Goal: Task Accomplishment & Management: Manage account settings

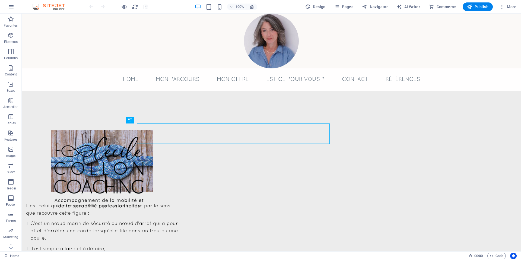
scroll to position [233, 0]
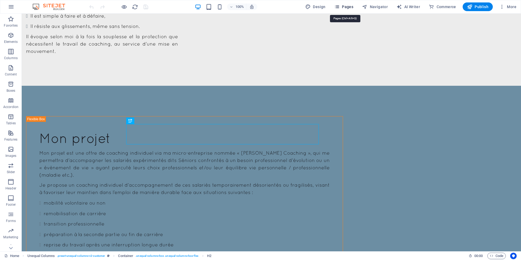
click at [344, 7] on span "Pages" at bounding box center [343, 6] width 19 height 5
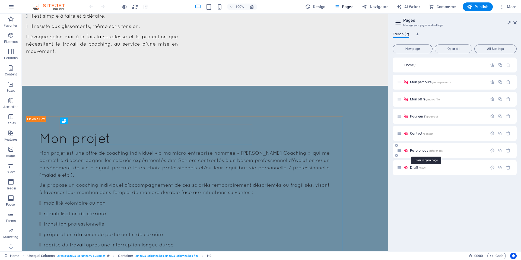
click at [421, 151] on span "References /references" at bounding box center [426, 150] width 33 height 4
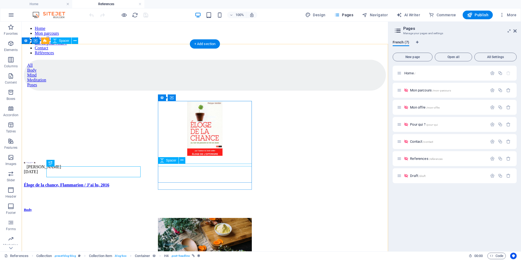
scroll to position [0, 0]
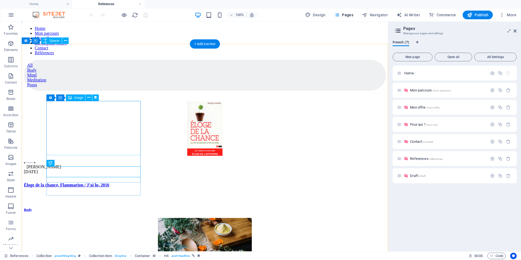
click at [97, 134] on figure at bounding box center [205, 129] width 362 height 55
select select "px"
select select "%"
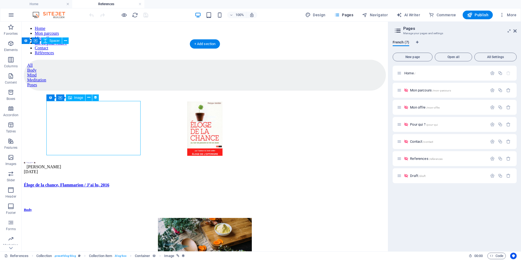
select select "%"
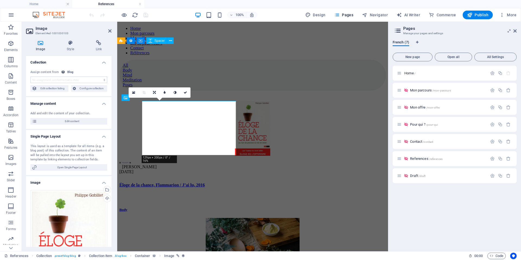
select select "image"
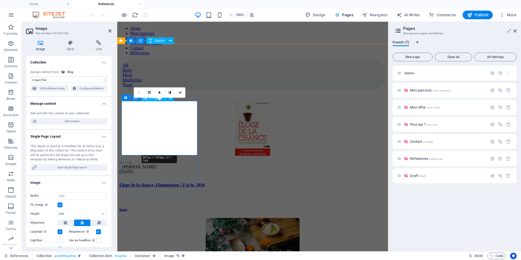
click at [154, 126] on figure at bounding box center [252, 129] width 267 height 55
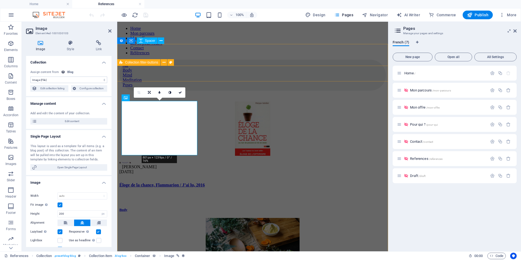
click at [154, 64] on div "Collection filter-buttons" at bounding box center [138, 62] width 43 height 7
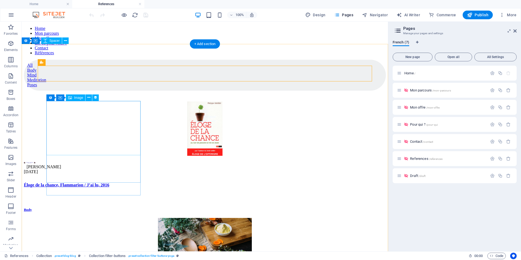
click at [97, 133] on figure at bounding box center [205, 129] width 362 height 55
click at [97, 129] on figure at bounding box center [205, 129] width 362 height 55
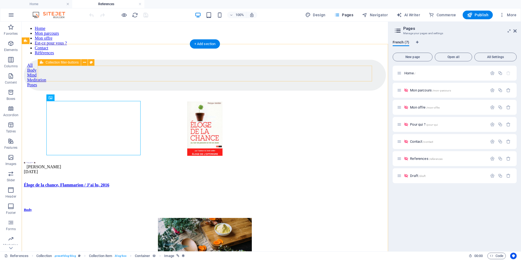
click at [78, 75] on div "All Body Mind Meditation Poses" at bounding box center [205, 75] width 362 height 31
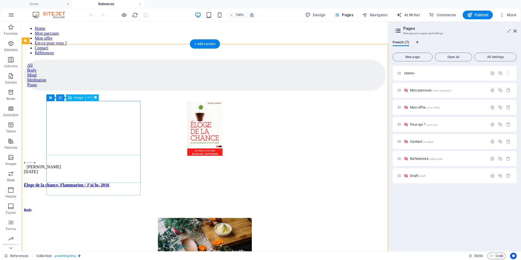
click at [107, 137] on figure at bounding box center [205, 129] width 362 height 55
click at [94, 96] on icon at bounding box center [96, 98] width 4 height 6
select select "image"
select select "px"
select select "%"
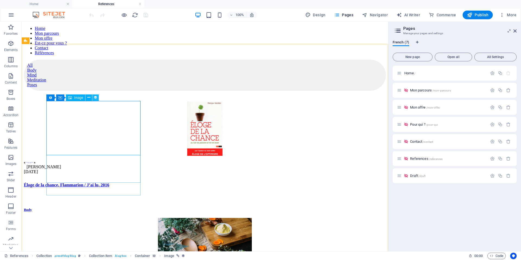
select select "%"
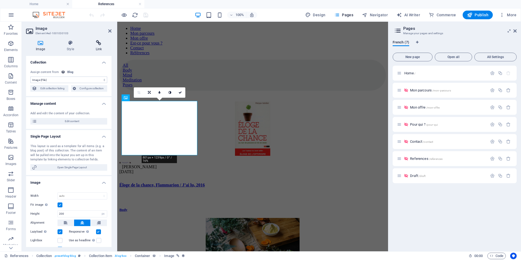
click at [103, 45] on icon at bounding box center [99, 42] width 26 height 5
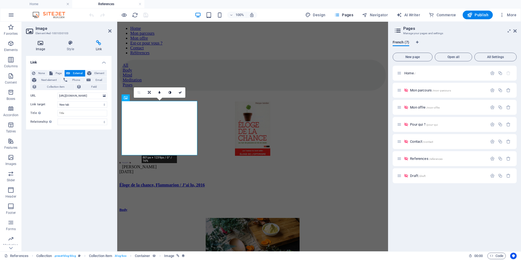
click at [42, 45] on icon at bounding box center [40, 42] width 29 height 5
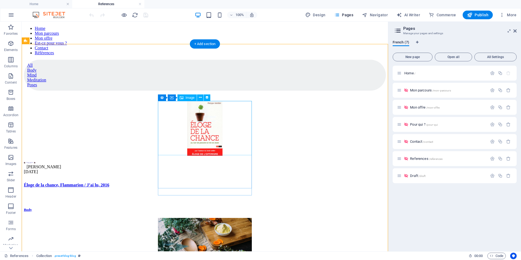
click at [189, 218] on figure at bounding box center [205, 245] width 362 height 55
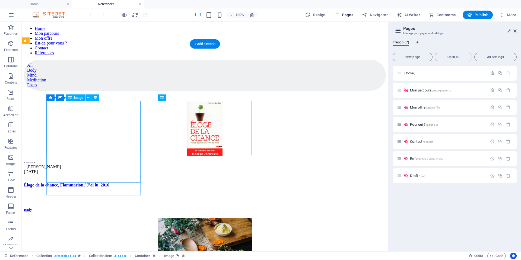
click at [117, 112] on figure at bounding box center [205, 129] width 362 height 55
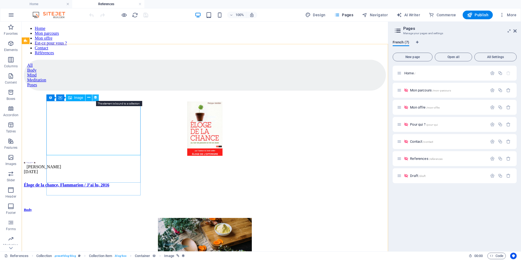
click at [97, 97] on icon at bounding box center [96, 98] width 4 height 6
select select "image"
select select "px"
select select "%"
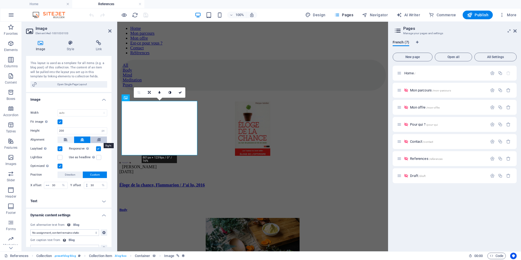
scroll to position [92, 0]
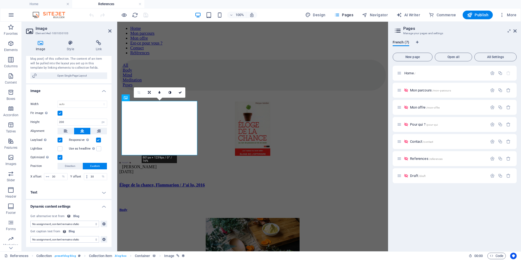
click at [71, 40] on div "Image Style Link Collection No assignment, content remains static Created at (D…" at bounding box center [69, 144] width 94 height 216
click at [70, 48] on h4 "Style" at bounding box center [71, 45] width 29 height 11
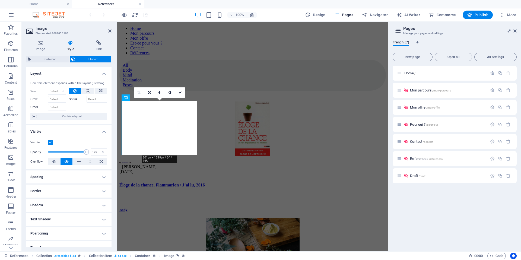
scroll to position [49, 0]
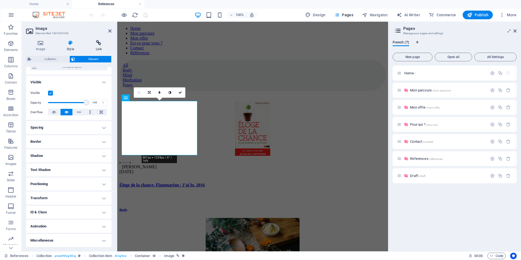
click at [98, 43] on icon at bounding box center [99, 42] width 26 height 5
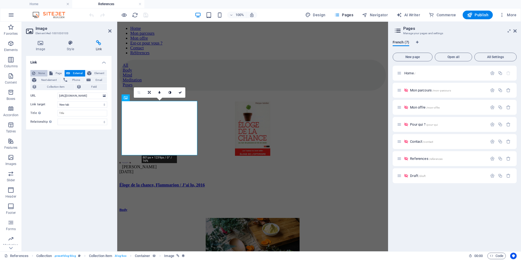
click at [43, 71] on span "None" at bounding box center [41, 73] width 9 height 7
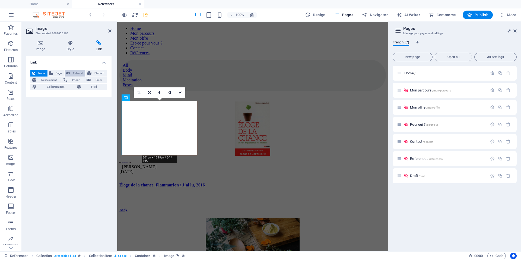
click at [71, 71] on button "External" at bounding box center [75, 73] width 21 height 7
select select "blank"
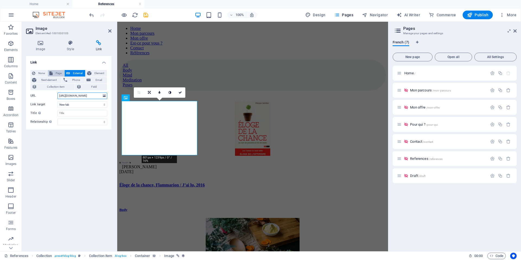
scroll to position [0, 11]
click at [54, 72] on button "Page" at bounding box center [56, 73] width 17 height 7
select select
click at [100, 73] on span "Element" at bounding box center [99, 73] width 12 height 7
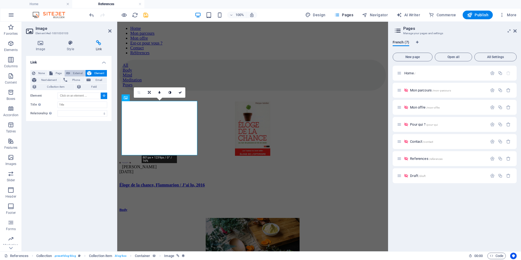
click at [79, 72] on span "External" at bounding box center [78, 73] width 12 height 7
select select "blank"
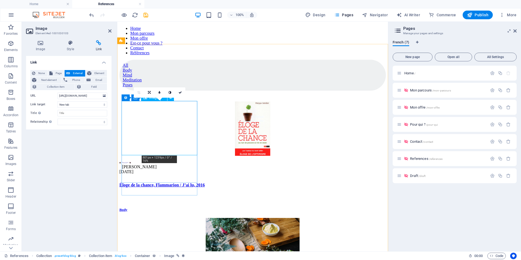
click at [157, 126] on figure at bounding box center [252, 129] width 267 height 55
click at [37, 46] on h4 "Image" at bounding box center [41, 45] width 31 height 11
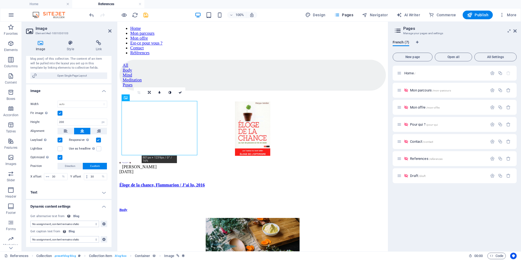
scroll to position [92, 0]
click at [176, 116] on figure at bounding box center [252, 129] width 267 height 55
click at [128, 208] on div "Body" at bounding box center [252, 210] width 267 height 4
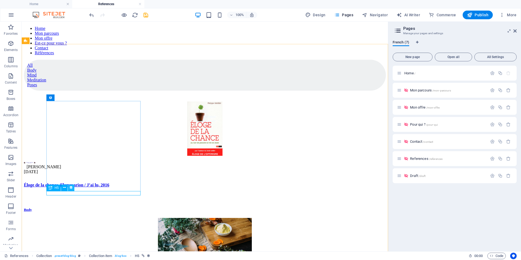
click at [71, 189] on icon at bounding box center [71, 188] width 4 height 6
select select "category"
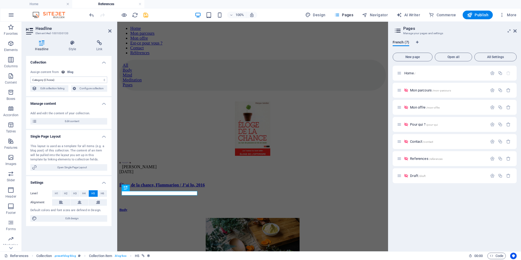
click at [30, 77] on select "No assignment, content remains static Created at (Date) Updated at (Date) Name …" at bounding box center [68, 80] width 77 height 7
click at [92, 70] on div "No assignment, content remains static Created at (Date) Updated at (Date) Name …" at bounding box center [68, 76] width 77 height 13
click at [59, 121] on span "Edit content" at bounding box center [72, 121] width 67 height 7
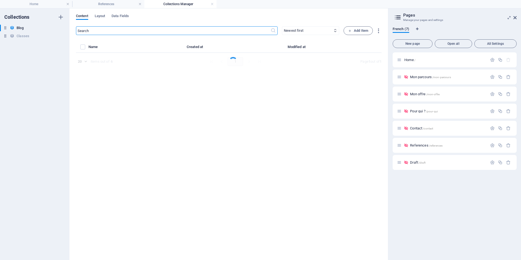
select select "Body"
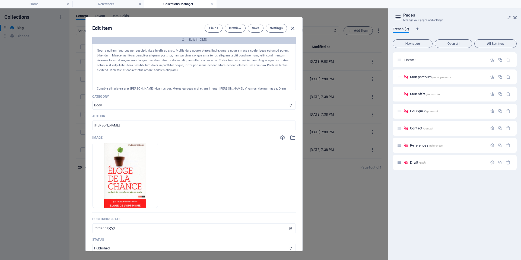
scroll to position [111, 0]
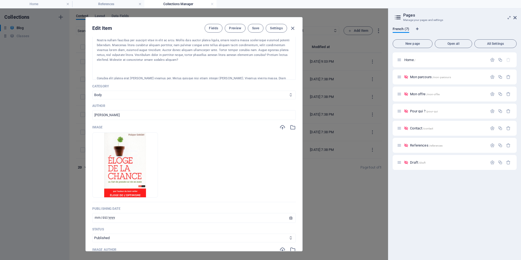
click at [92, 91] on select "Body Meditation Poses Mind" at bounding box center [194, 95] width 204 height 9
click at [141, 84] on div "Category Body Meditation Poses Mind" at bounding box center [194, 91] width 204 height 15
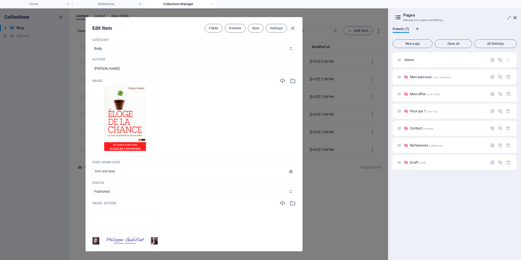
scroll to position [194, 0]
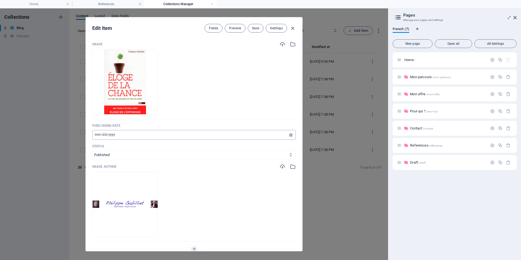
click at [120, 134] on input "[DATE]" at bounding box center [194, 135] width 204 height 10
type input "[DATE]"
click at [137, 165] on div "Image Author" at bounding box center [194, 167] width 204 height 6
click at [140, 228] on icon "button" at bounding box center [139, 228] width 4 height 4
click at [201, 208] on span "Select file from Files or our free stock photos & videos" at bounding box center [194, 208] width 86 height 7
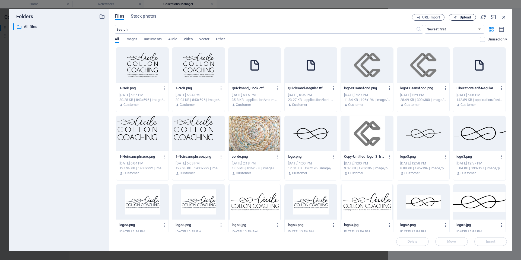
click at [464, 17] on span "Upload" at bounding box center [465, 17] width 11 height 3
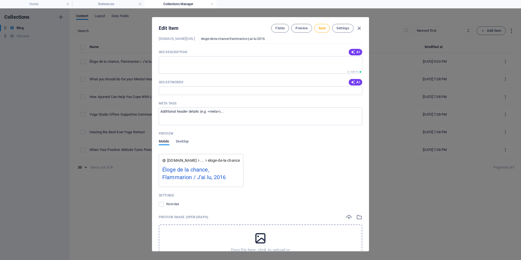
scroll to position [524, 0]
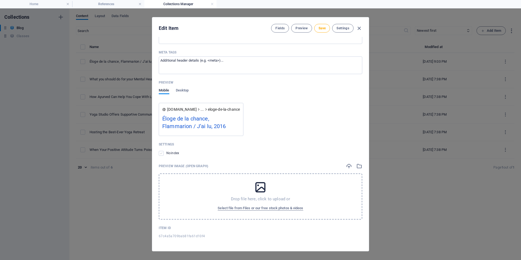
click at [162, 153] on label at bounding box center [161, 153] width 5 height 5
click at [0, 0] on input "checkbox" at bounding box center [0, 0] width 0 height 0
click at [162, 153] on label at bounding box center [161, 153] width 5 height 5
click at [0, 0] on input "checkbox" at bounding box center [0, 0] width 0 height 0
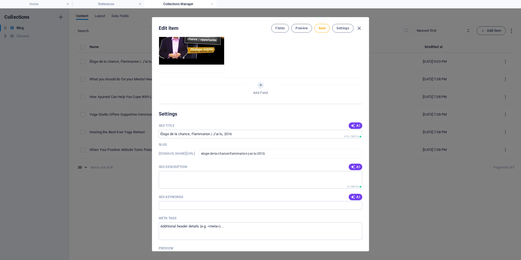
scroll to position [302, 0]
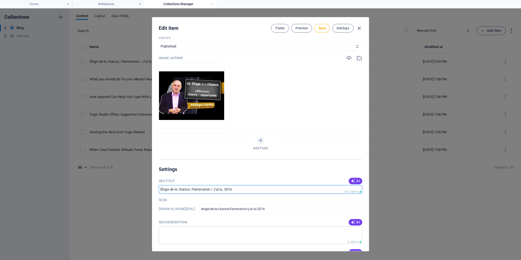
click at [250, 187] on input "SEO Title" at bounding box center [261, 189] width 204 height 9
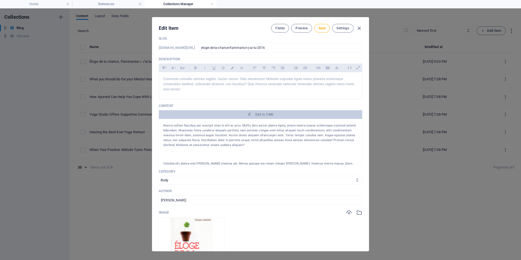
scroll to position [0, 0]
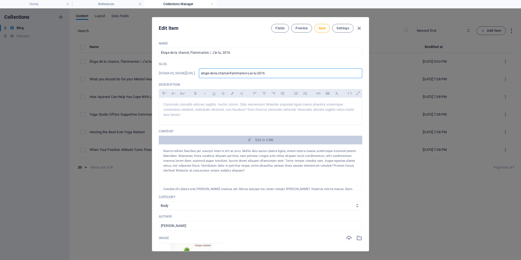
drag, startPoint x: 303, startPoint y: 72, endPoint x: 176, endPoint y: 65, distance: 126.7
click at [199, 68] on input "eloge-de-la-chance-flammarion-j-ai-lu-2016" at bounding box center [280, 73] width 163 height 10
paste input "[URL][DOMAIN_NAME]"
type input "[URL][DOMAIN_NAME]"
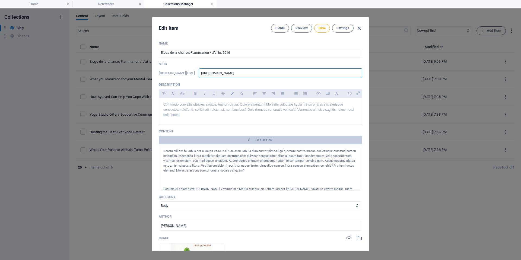
type input "https-www-philippegabilliet-com-chance"
click at [235, 55] on input "Éloge de la chance, Flammarion / J’ai lu, 2016" at bounding box center [261, 53] width 204 height 10
drag, startPoint x: 237, startPoint y: 54, endPoint x: 191, endPoint y: 55, distance: 46.4
click at [191, 55] on input "Éloge de la chance, Flammarion / J’ai lu, 2016" at bounding box center [261, 53] width 204 height 10
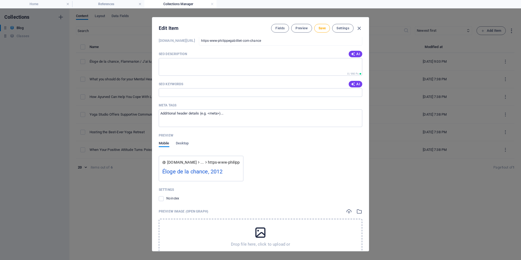
scroll to position [516, 0]
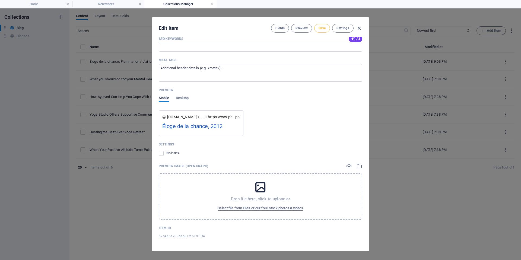
type input "Éloge de la chance, 2012"
click at [324, 27] on span "Save" at bounding box center [322, 28] width 7 height 4
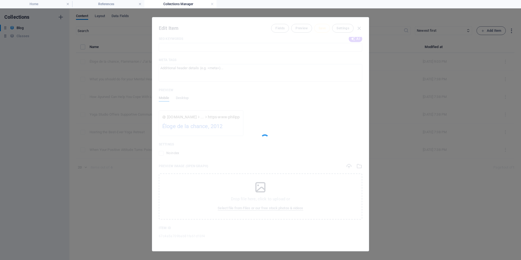
type input "https-www-philippegabilliet-com-chance"
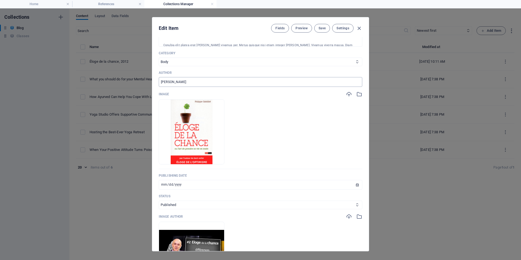
scroll to position [129, 0]
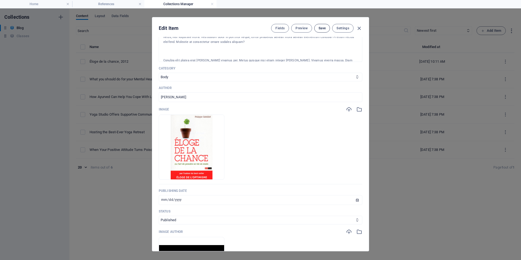
click at [319, 26] on span "Save" at bounding box center [322, 28] width 7 height 4
click at [361, 28] on icon "button" at bounding box center [359, 28] width 6 height 6
type input "[DATE]"
type input "https-www-philippegabilliet-com-chance"
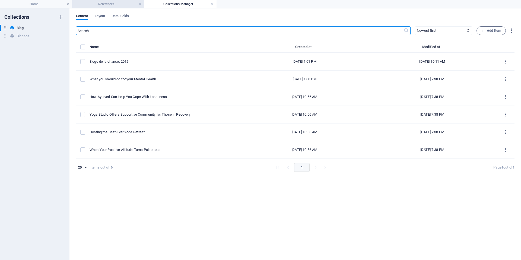
click at [121, 3] on h4 "References" at bounding box center [108, 4] width 72 height 6
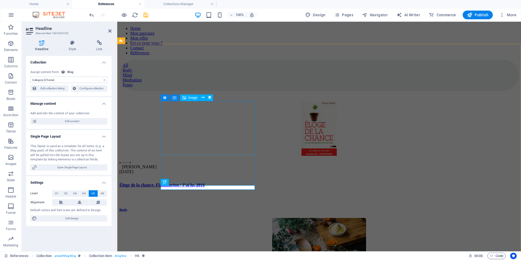
click at [209, 130] on figure at bounding box center [319, 129] width 400 height 55
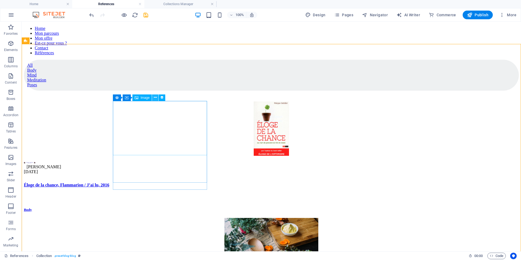
click at [155, 98] on icon at bounding box center [155, 98] width 3 height 6
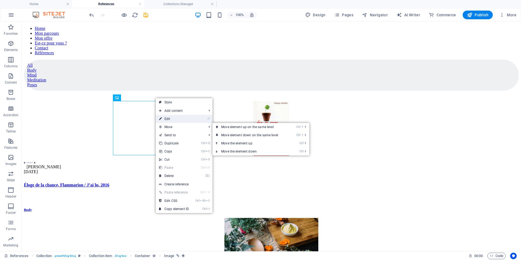
drag, startPoint x: 185, startPoint y: 116, endPoint x: 48, endPoint y: 91, distance: 140.3
click at [185, 116] on link "⏎ Edit" at bounding box center [174, 119] width 36 height 8
select select "image"
select select "px"
select select "%"
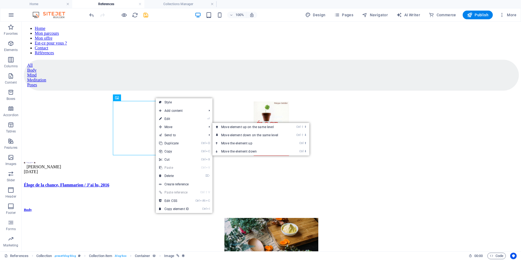
select select "%"
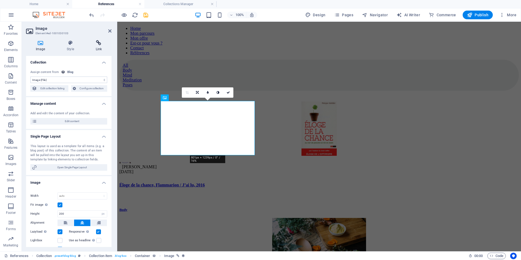
click at [100, 46] on h4 "Link" at bounding box center [99, 45] width 26 height 11
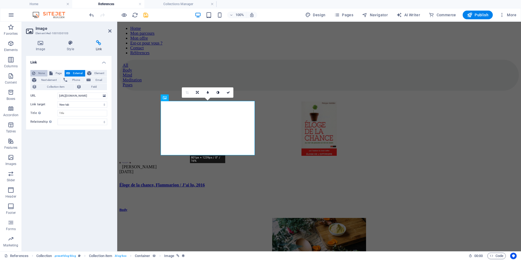
click at [34, 72] on icon at bounding box center [33, 73] width 3 height 7
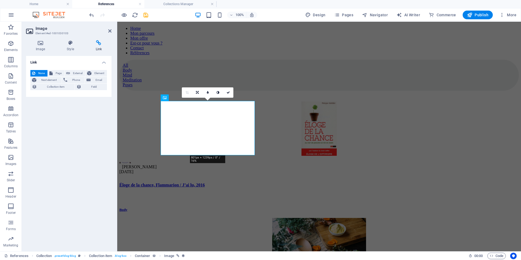
click at [85, 165] on div "Link None Page External Element Next element Phone Email Collection item Field …" at bounding box center [69, 151] width 86 height 191
click at [44, 44] on icon at bounding box center [40, 42] width 29 height 5
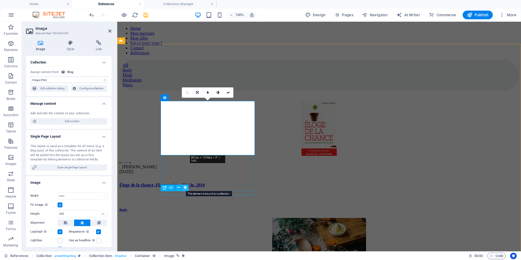
click at [186, 190] on icon at bounding box center [185, 188] width 4 height 6
select select "category"
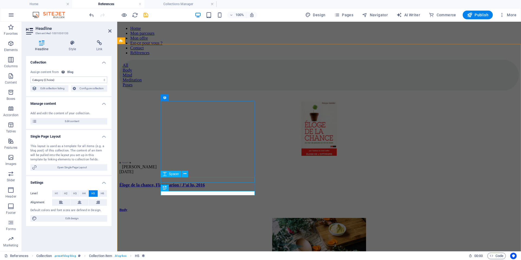
click at [191, 173] on div "Spacer" at bounding box center [176, 174] width 31 height 7
click at [186, 173] on button at bounding box center [185, 174] width 7 height 7
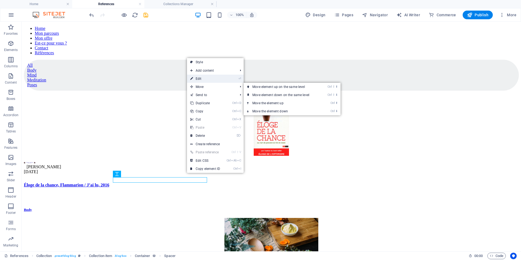
click at [206, 78] on link "⏎ Edit" at bounding box center [205, 79] width 36 height 8
select select "px"
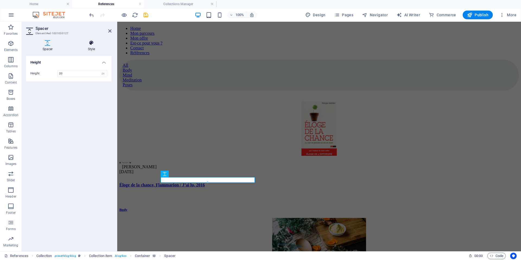
click at [88, 45] on icon at bounding box center [91, 42] width 40 height 5
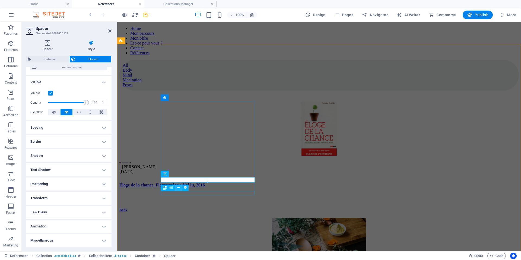
click at [178, 188] on icon at bounding box center [178, 188] width 3 height 6
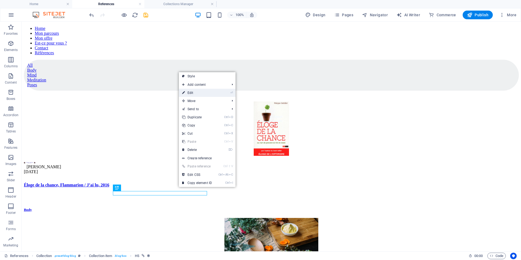
click at [198, 93] on link "⏎ Edit" at bounding box center [197, 93] width 36 height 8
select select "category"
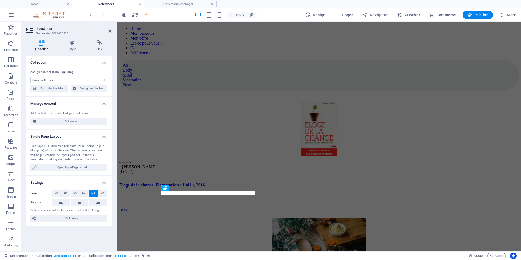
click at [30, 77] on select "No assignment, content remains static Created at (Date) Updated at (Date) Name …" at bounding box center [68, 80] width 77 height 7
click at [96, 65] on li "Collection No assignment, content remains static Created at (Date) Updated at (…" at bounding box center [69, 76] width 86 height 40
click at [30, 77] on select "No assignment, content remains static Created at (Date) Updated at (Date) Name …" at bounding box center [68, 80] width 77 height 7
click at [92, 69] on div "No assignment, content remains static Created at (Date) Updated at (Date) Name …" at bounding box center [69, 81] width 86 height 31
click at [75, 43] on icon at bounding box center [73, 42] width 26 height 5
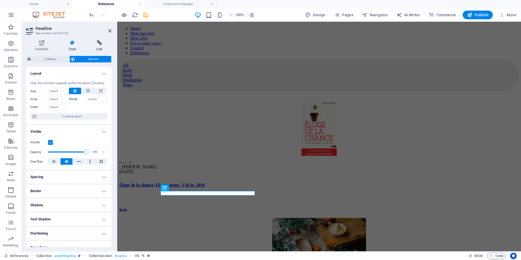
click at [101, 47] on h4 "Link" at bounding box center [99, 45] width 24 height 11
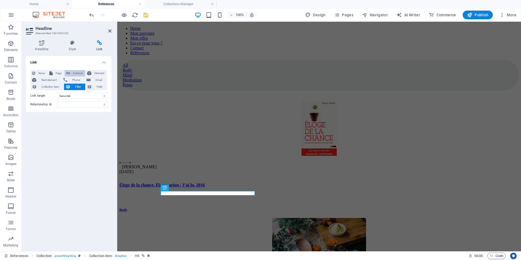
click at [79, 72] on span "External" at bounding box center [78, 73] width 12 height 7
select select "blank"
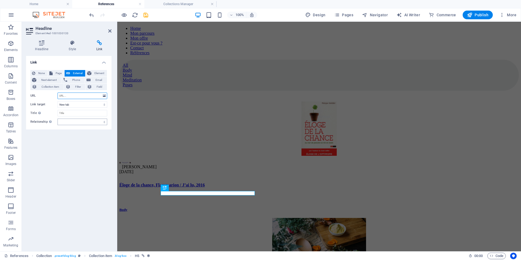
paste input "[URL][DOMAIN_NAME]"
type input "[URL][DOMAIN_NAME]"
click at [143, 13] on icon "save" at bounding box center [146, 15] width 6 height 6
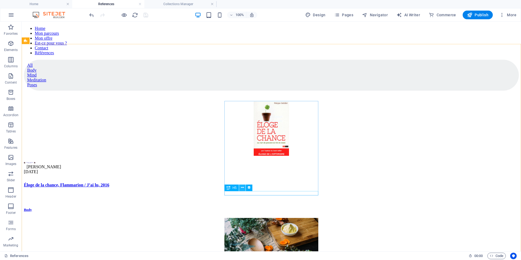
click at [244, 188] on button at bounding box center [242, 188] width 7 height 7
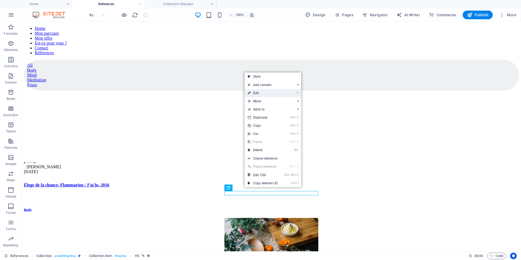
drag, startPoint x: 264, startPoint y: 93, endPoint x: 64, endPoint y: 69, distance: 201.0
click at [264, 93] on link "⏎ Edit" at bounding box center [263, 93] width 36 height 8
select select "category"
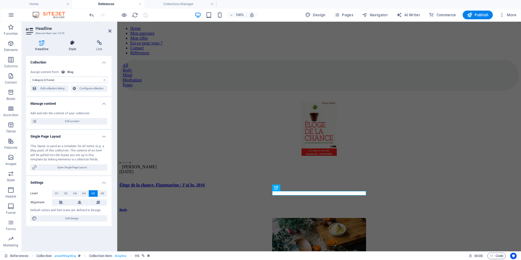
click at [69, 44] on icon at bounding box center [73, 42] width 26 height 5
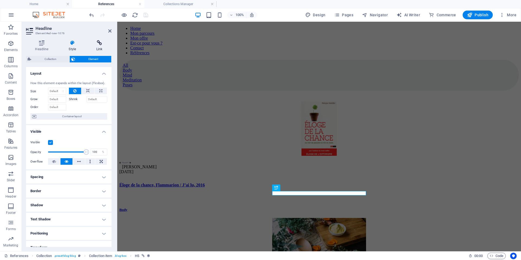
click at [96, 46] on h4 "Link" at bounding box center [99, 45] width 24 height 11
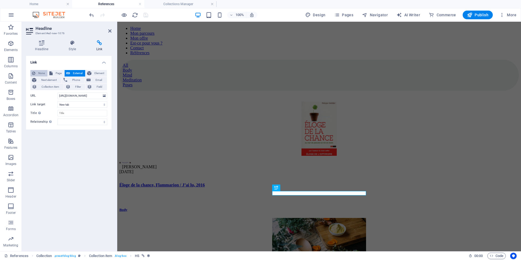
click at [40, 72] on span "None" at bounding box center [41, 73] width 9 height 7
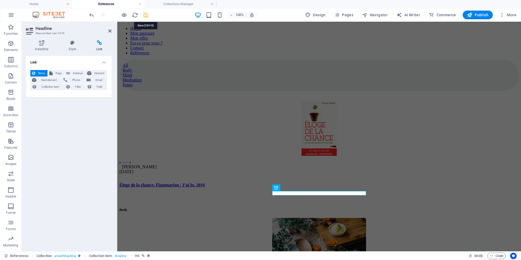
click at [146, 14] on icon "save" at bounding box center [146, 15] width 6 height 6
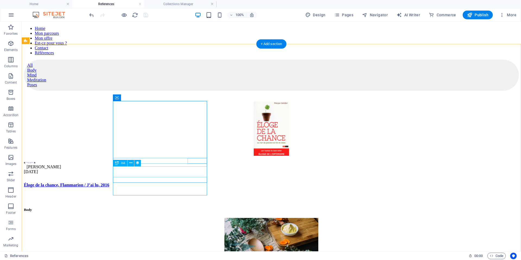
click at [167, 183] on div "Éloge de la chance, Flammarion / J’ai lu, 2016" at bounding box center [271, 185] width 495 height 5
click at [129, 164] on icon at bounding box center [130, 163] width 3 height 6
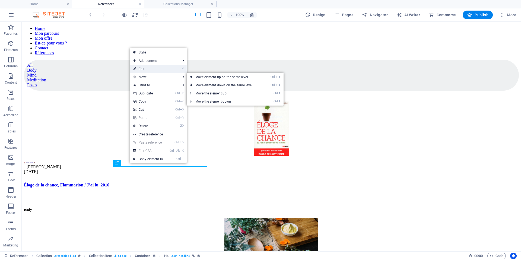
drag, startPoint x: 143, startPoint y: 69, endPoint x: 23, endPoint y: 48, distance: 121.9
click at [143, 69] on link "⏎ Edit" at bounding box center [148, 69] width 36 height 8
select select "name"
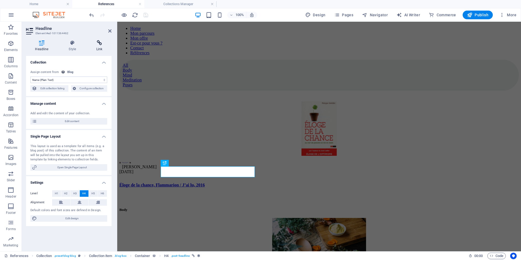
click at [103, 48] on h4 "Link" at bounding box center [99, 45] width 24 height 11
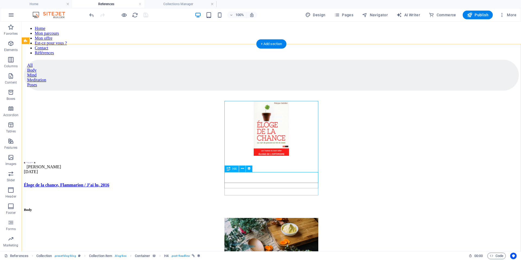
click at [244, 169] on icon at bounding box center [242, 169] width 3 height 6
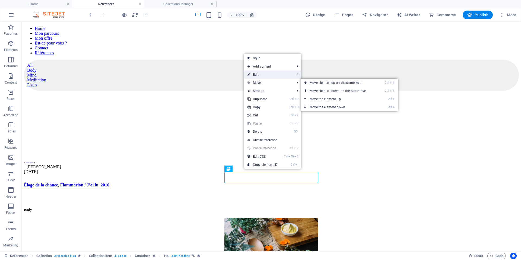
click at [264, 72] on link "⏎ Edit" at bounding box center [262, 75] width 36 height 8
select select "name"
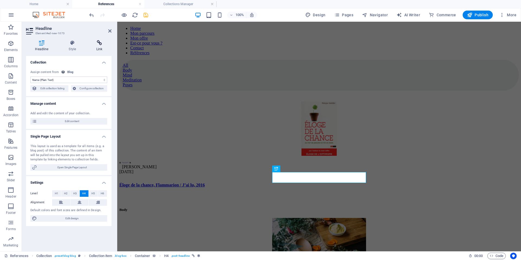
click at [101, 44] on icon at bounding box center [99, 42] width 24 height 5
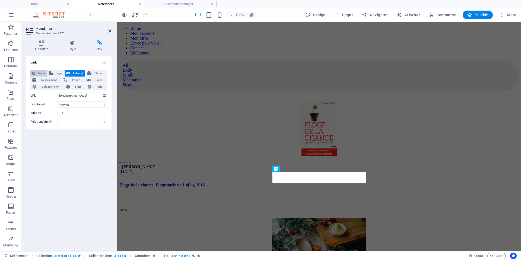
click at [40, 71] on span "None" at bounding box center [41, 73] width 9 height 7
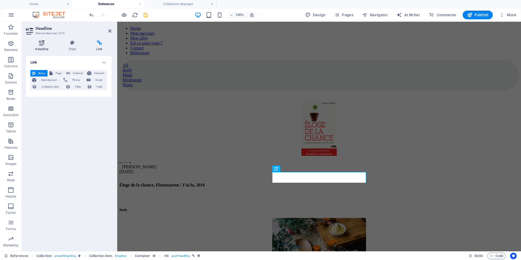
click at [45, 49] on h4 "Headline" at bounding box center [43, 45] width 34 height 11
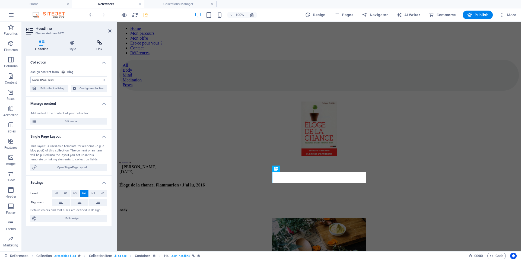
click at [101, 46] on h4 "Link" at bounding box center [99, 45] width 24 height 11
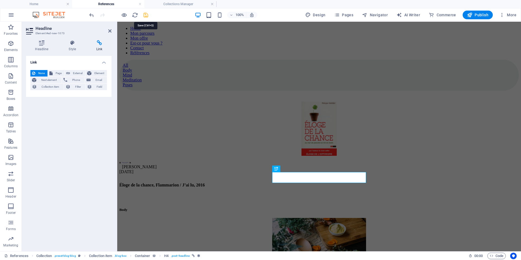
click at [145, 15] on icon "save" at bounding box center [146, 15] width 6 height 6
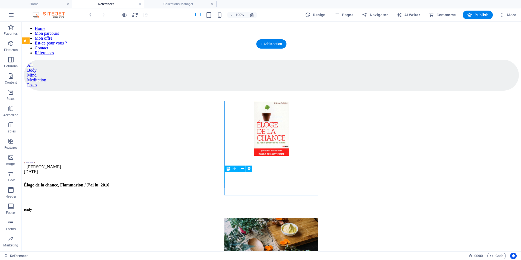
click at [240, 167] on button at bounding box center [242, 169] width 7 height 7
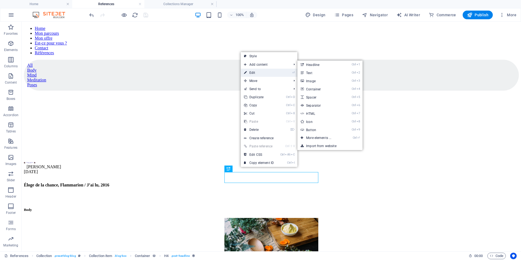
click at [247, 74] on link "⏎ Edit" at bounding box center [259, 73] width 36 height 8
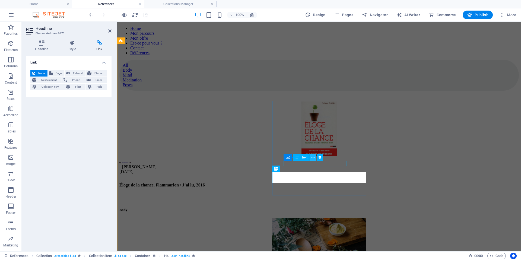
click at [314, 157] on icon at bounding box center [313, 158] width 3 height 6
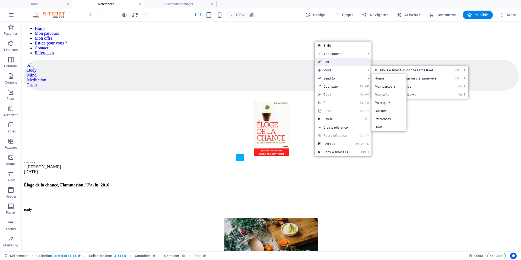
click at [330, 60] on link "⏎ Edit" at bounding box center [333, 62] width 36 height 8
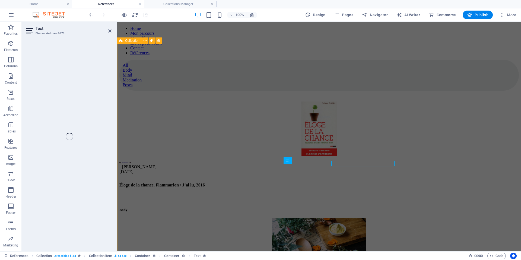
select select "author"
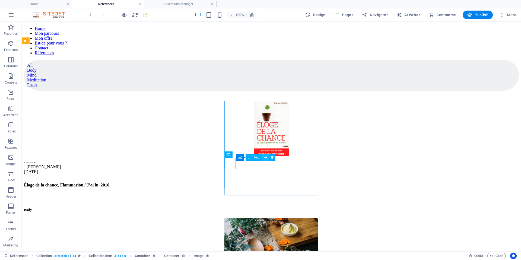
click at [267, 158] on button at bounding box center [265, 157] width 7 height 7
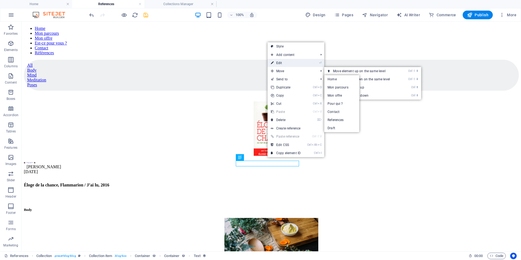
click at [281, 61] on link "⏎ Edit" at bounding box center [286, 63] width 36 height 8
select select "author"
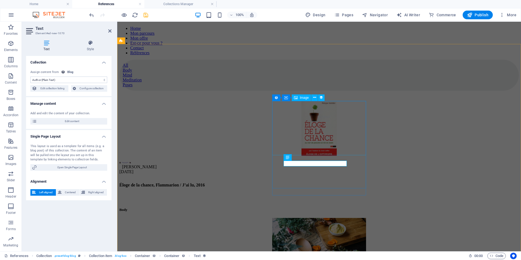
click at [312, 218] on figure at bounding box center [319, 245] width 400 height 55
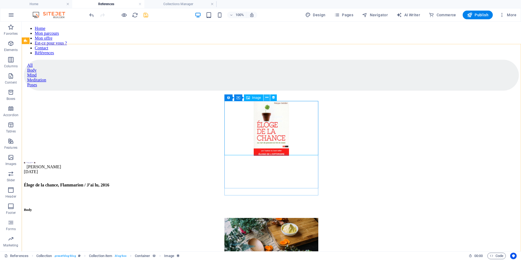
click at [268, 98] on icon at bounding box center [266, 98] width 3 height 6
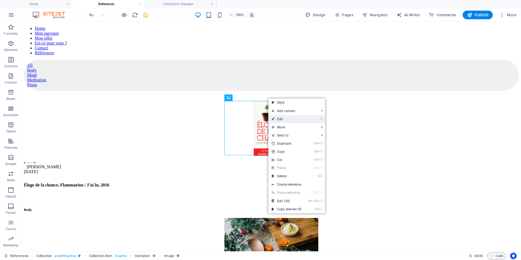
drag, startPoint x: 295, startPoint y: 122, endPoint x: 83, endPoint y: 82, distance: 216.4
click at [295, 122] on link "⏎ Edit" at bounding box center [286, 119] width 36 height 8
select select "image"
select select "px"
select select "%"
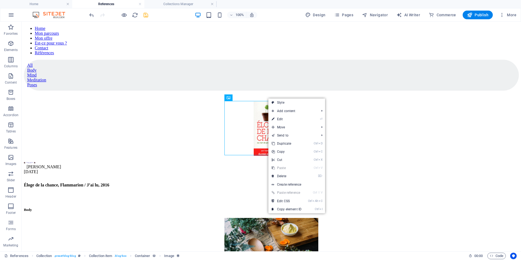
select select "%"
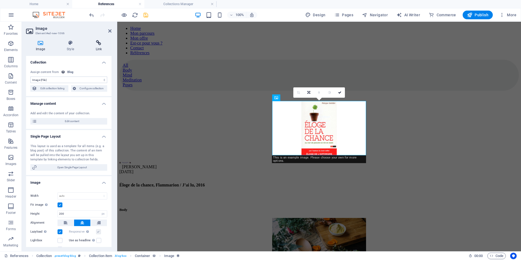
click at [103, 49] on h4 "Link" at bounding box center [99, 45] width 26 height 11
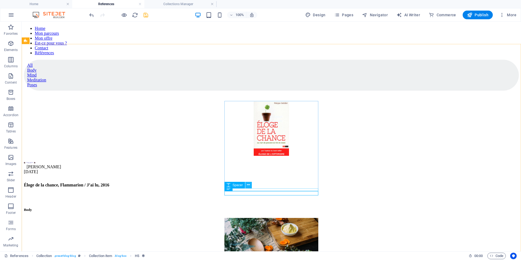
click at [249, 186] on icon at bounding box center [248, 185] width 3 height 6
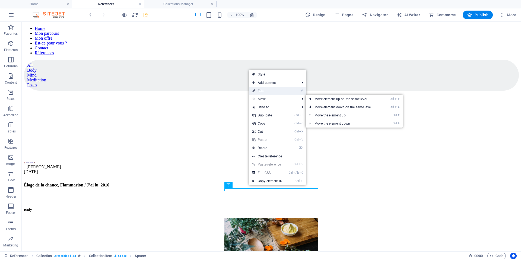
click at [269, 92] on link "⏎ Edit" at bounding box center [267, 91] width 36 height 8
select select "px"
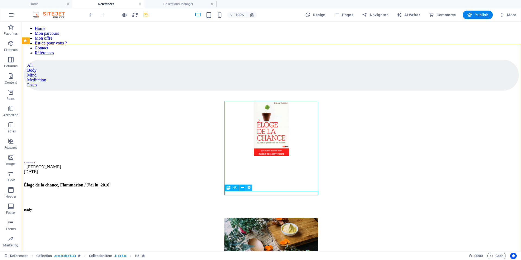
click at [250, 186] on icon at bounding box center [249, 188] width 4 height 6
select select "category"
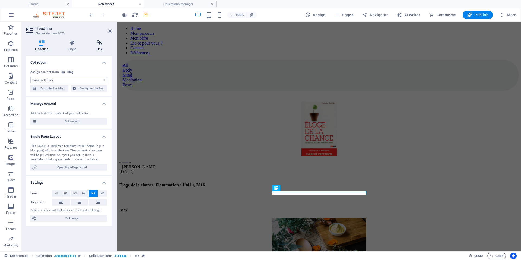
click at [100, 47] on h4 "Link" at bounding box center [99, 45] width 24 height 11
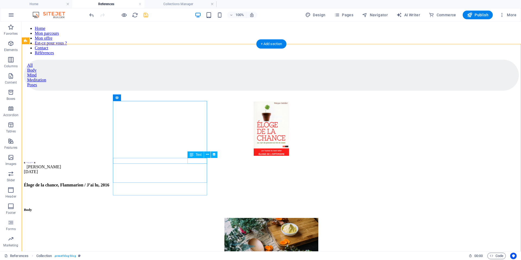
click at [191, 169] on div "[DATE]" at bounding box center [271, 171] width 495 height 5
click at [207, 156] on icon at bounding box center [207, 155] width 3 height 6
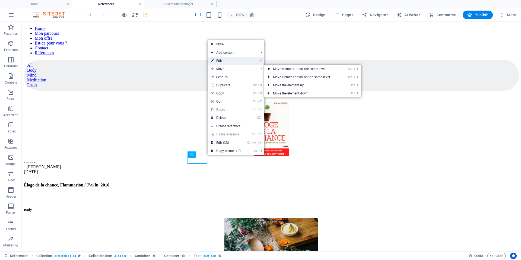
click at [246, 62] on li "⏎ Edit" at bounding box center [236, 61] width 57 height 8
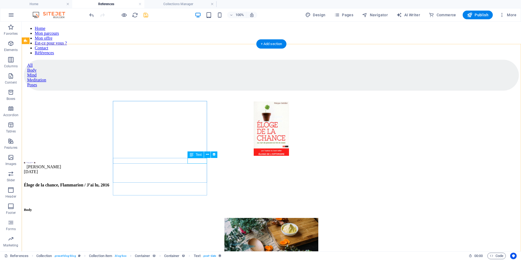
click at [197, 169] on div "[DATE]" at bounding box center [271, 171] width 495 height 5
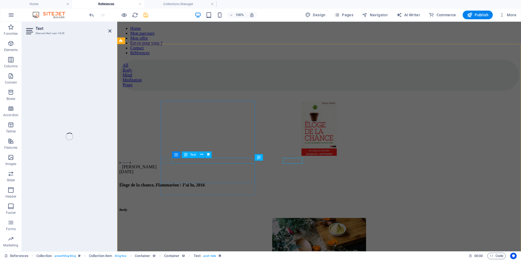
select select "publishing_date"
select select "1"
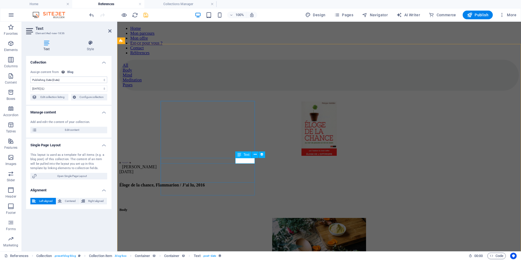
click at [248, 169] on div "[DATE]" at bounding box center [319, 171] width 400 height 5
click at [247, 154] on span "Text" at bounding box center [246, 154] width 6 height 3
click at [254, 154] on icon at bounding box center [255, 155] width 3 height 6
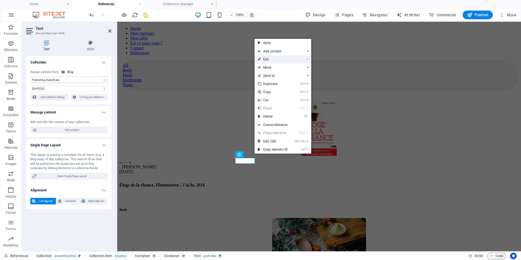
click at [270, 57] on link "⏎ Edit" at bounding box center [273, 59] width 36 height 8
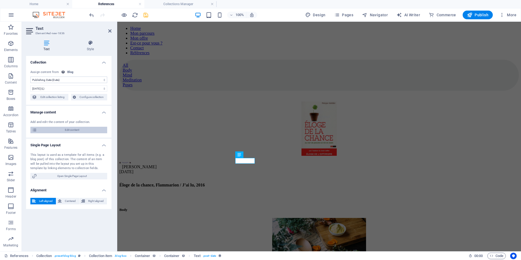
click at [53, 128] on span "Edit content" at bounding box center [72, 130] width 67 height 7
select select "Body"
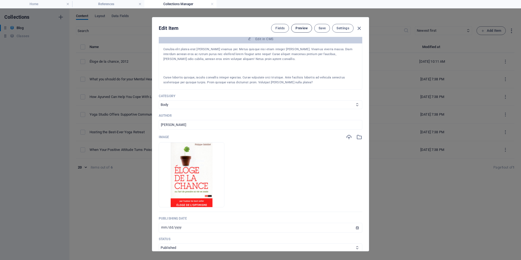
scroll to position [0, 0]
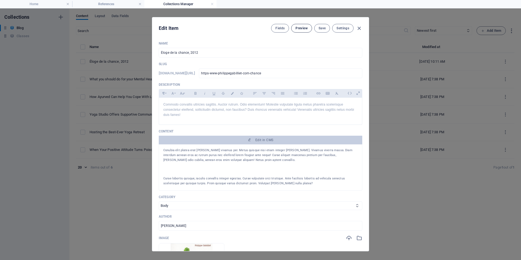
click at [305, 29] on span "Preview" at bounding box center [302, 28] width 12 height 4
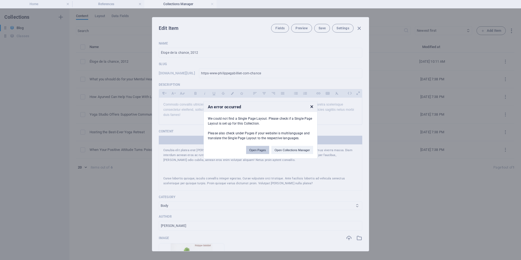
click at [255, 150] on button "Open Pages" at bounding box center [257, 150] width 23 height 8
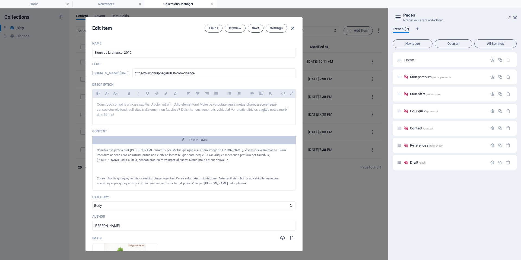
click at [258, 29] on span "Save" at bounding box center [255, 28] width 7 height 4
click at [293, 26] on icon "button" at bounding box center [293, 28] width 6 height 6
type input "[DATE]"
type input "https-www-philippegabilliet-com-chance"
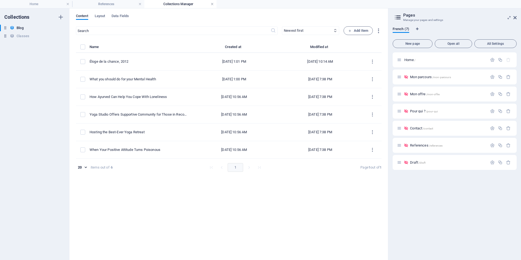
click at [211, 3] on link at bounding box center [212, 4] width 3 height 5
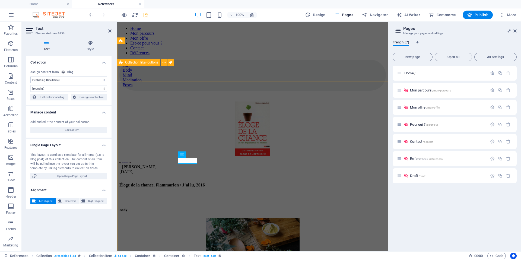
click at [147, 64] on div "Collection filter-buttons" at bounding box center [138, 62] width 43 height 7
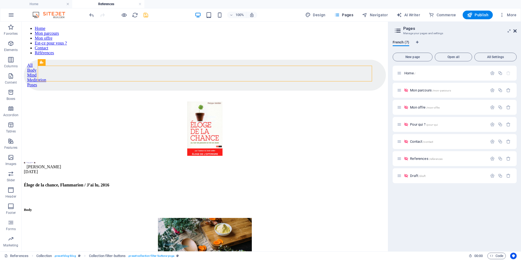
click at [514, 29] on icon at bounding box center [515, 31] width 3 height 4
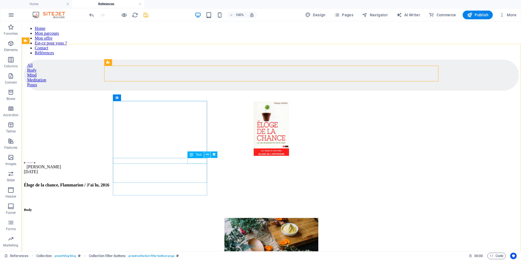
click at [207, 153] on icon at bounding box center [207, 155] width 3 height 6
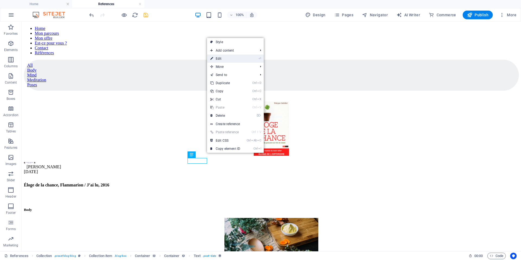
click at [228, 57] on link "⏎ Edit" at bounding box center [225, 59] width 36 height 8
select select "publishing_date"
select select "1"
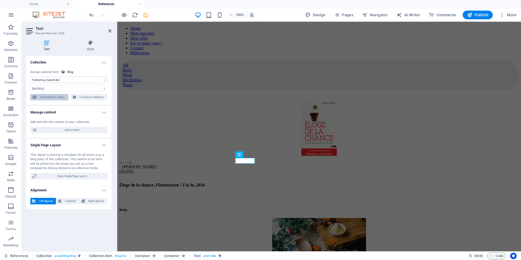
click at [50, 98] on span "Edit collection listing" at bounding box center [53, 97] width 28 height 7
select select "columns.publishing_date_DESC"
select select "columns.status"
select select "columns.publishing_date"
select select "past"
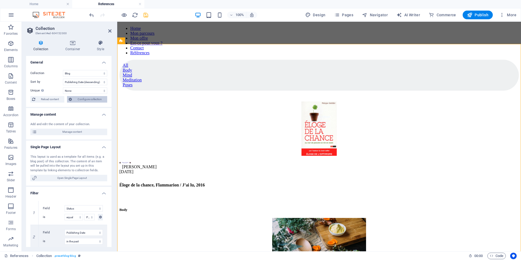
click at [84, 100] on span "Configure collection" at bounding box center [90, 99] width 32 height 7
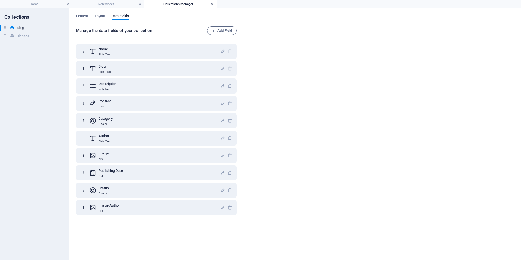
click at [212, 5] on link at bounding box center [212, 4] width 3 height 5
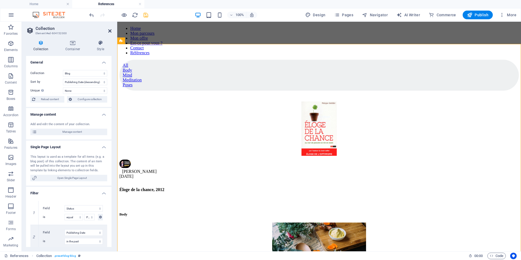
click at [110, 29] on icon at bounding box center [109, 31] width 3 height 4
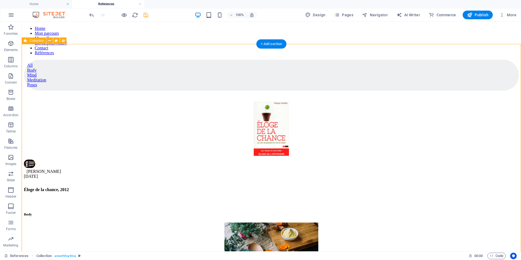
click at [146, 14] on icon "save" at bounding box center [146, 15] width 6 height 6
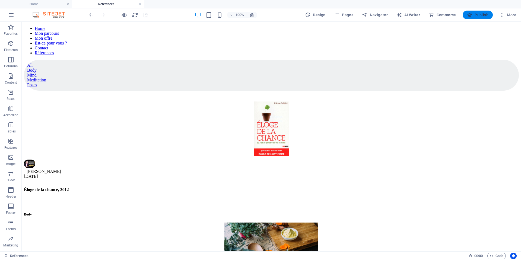
click at [478, 14] on span "Publish" at bounding box center [477, 14] width 21 height 5
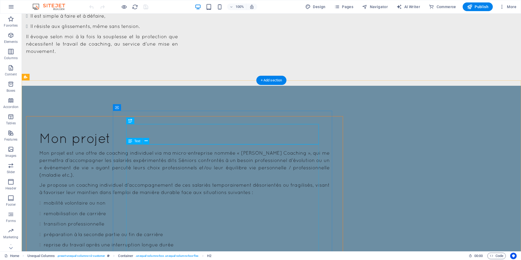
scroll to position [233, 0]
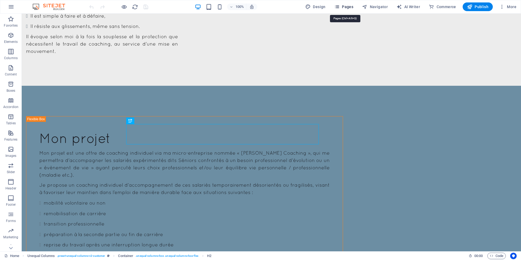
click at [345, 5] on span "Pages" at bounding box center [343, 6] width 19 height 5
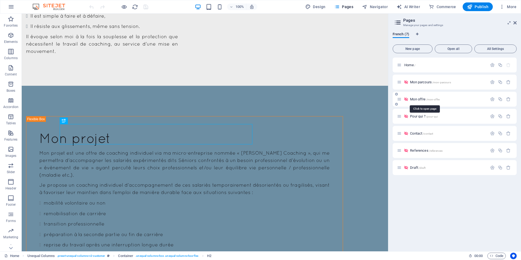
click at [419, 100] on span "Mon offre /mon-offre" at bounding box center [425, 99] width 30 height 4
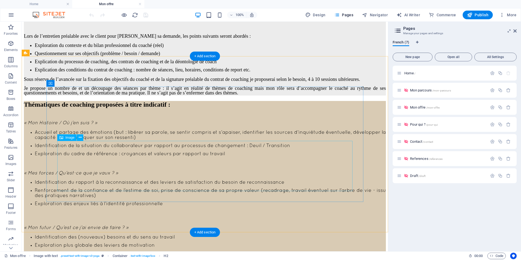
scroll to position [225, 0]
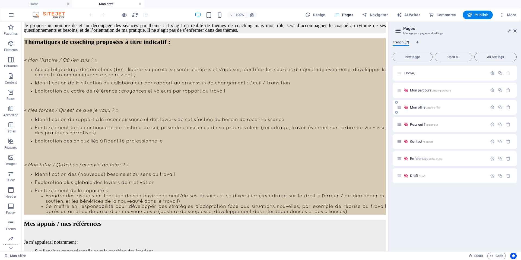
drag, startPoint x: 322, startPoint y: 227, endPoint x: 423, endPoint y: 107, distance: 157.1
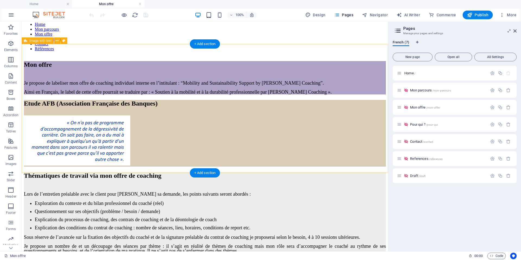
scroll to position [0, 0]
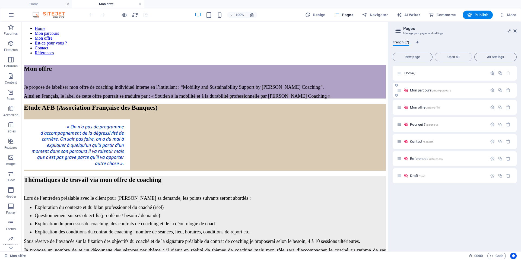
click at [423, 90] on span "Mon parcours /mon-parcours" at bounding box center [430, 90] width 41 height 4
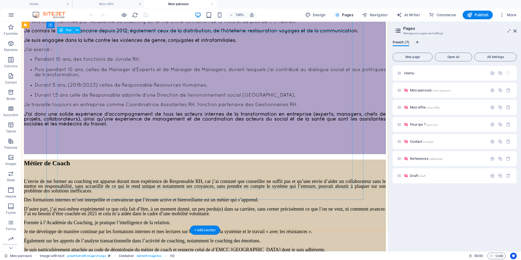
scroll to position [37, 0]
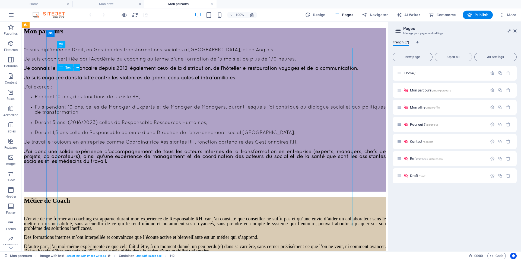
click at [202, 127] on div "J e suis diplômée en Droit, en Gestion des transformations sociales à Sciences …" at bounding box center [205, 120] width 362 height 144
click at [271, 192] on div "J e suis diplômée en Droit, en Gestion des transformations sociales à Sciences …" at bounding box center [205, 120] width 362 height 144
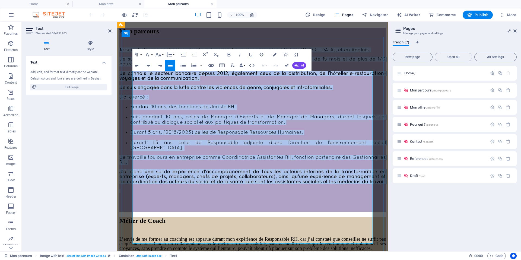
drag, startPoint x: 296, startPoint y: 224, endPoint x: 133, endPoint y: 72, distance: 223.0
click at [133, 72] on div "J e suis diplômée en Droit, en Gestion des transformations sociales à Sciences …" at bounding box center [252, 130] width 267 height 164
click at [231, 53] on icon "button" at bounding box center [229, 54] width 7 height 7
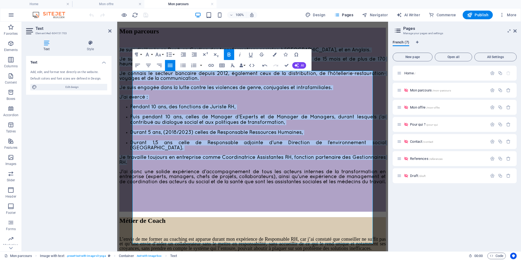
click at [231, 53] on icon "button" at bounding box center [229, 54] width 7 height 7
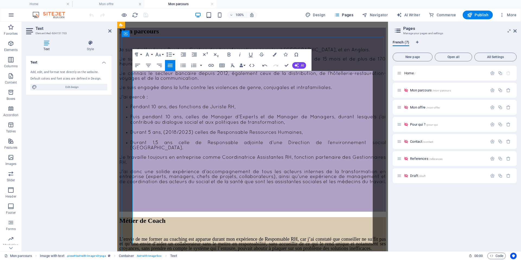
click at [267, 198] on p at bounding box center [252, 194] width 267 height 10
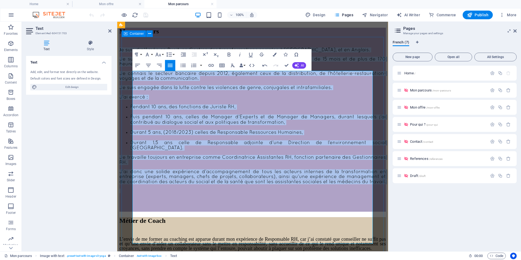
drag, startPoint x: 277, startPoint y: 227, endPoint x: 131, endPoint y: 71, distance: 213.3
click at [131, 71] on div "Mon parcours J e suis diplômée en Droit, en Gestion des transformations sociale…" at bounding box center [252, 120] width 267 height 184
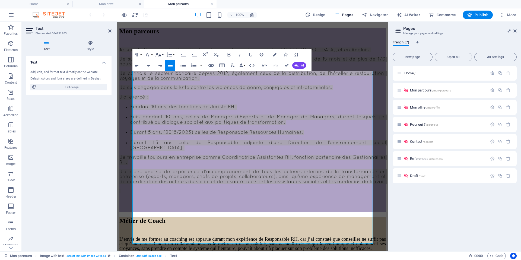
click at [161, 53] on icon "button" at bounding box center [158, 54] width 7 height 7
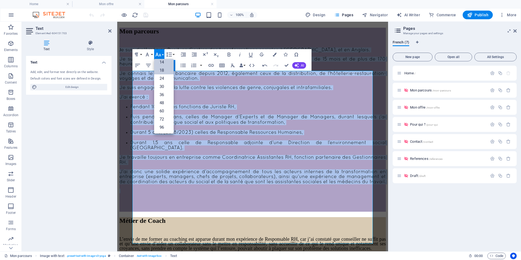
click at [167, 68] on link "18" at bounding box center [164, 70] width 20 height 8
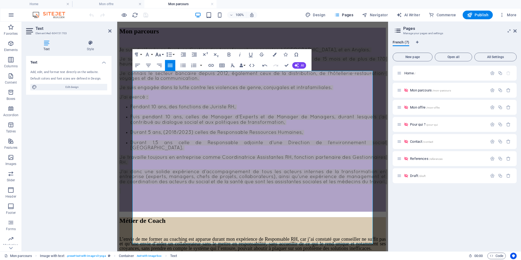
click at [160, 53] on icon "button" at bounding box center [158, 54] width 7 height 7
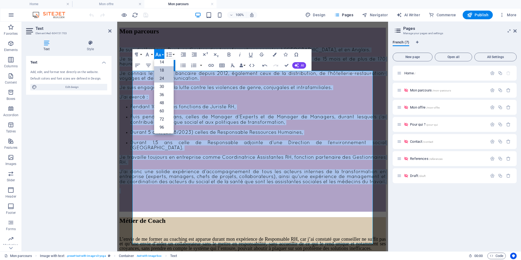
click at [165, 78] on link "24" at bounding box center [164, 78] width 20 height 8
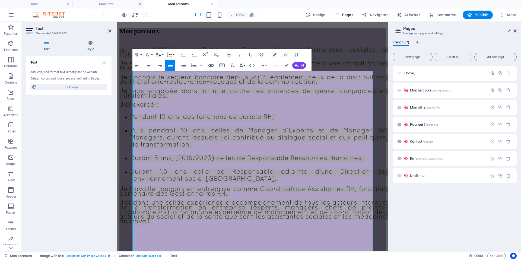
click at [157, 54] on icon "button" at bounding box center [159, 55] width 6 height 4
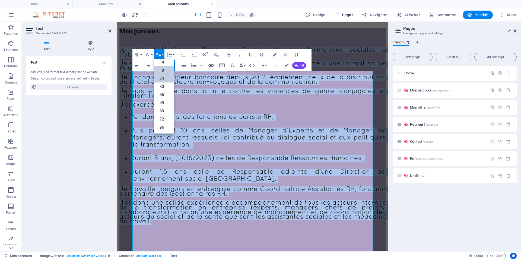
click at [167, 72] on link "18" at bounding box center [164, 70] width 20 height 8
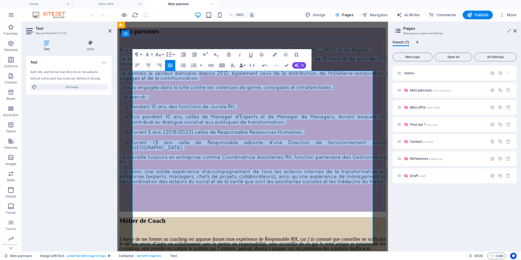
click at [233, 120] on div "J e suis diplômée en Droit, en Gestion des transformations sociales à Sciences …" at bounding box center [252, 130] width 267 height 164
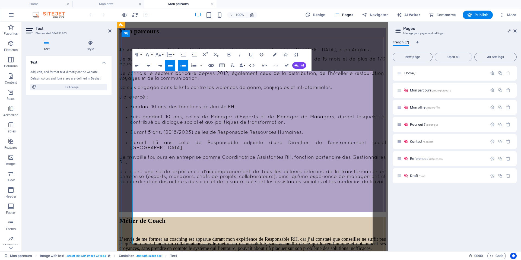
click at [263, 184] on p "J’ai donc une solide expérience d’accompagnement de tous les acteurs internes d…" at bounding box center [252, 176] width 267 height 15
click at [138, 110] on li "Pendant 10 ans, des fonctions de Juriste RH," at bounding box center [258, 107] width 256 height 5
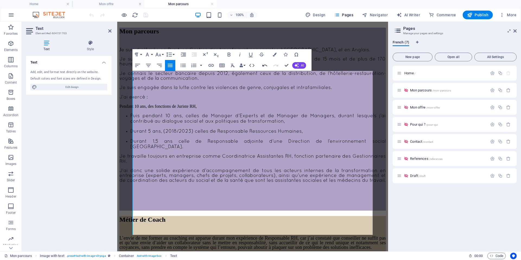
click at [264, 63] on icon "button" at bounding box center [265, 65] width 7 height 7
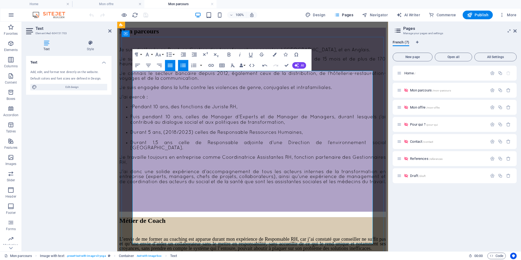
click at [134, 110] on li "- Pendant 10 ans, des fonctions de Juriste RH," at bounding box center [258, 107] width 256 height 5
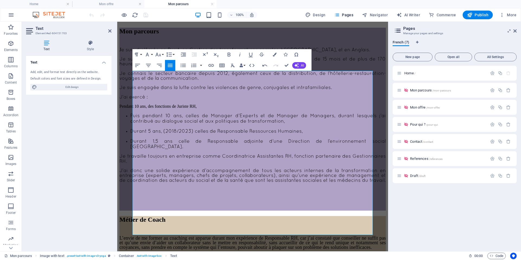
click at [97, 173] on div "Text Add, edit, and format text directly on the website. Default colors and fon…" at bounding box center [69, 151] width 86 height 191
click at [254, 113] on div "J e suis diplômée en Droit, en Gestion des transformations sociales à Sciences …" at bounding box center [252, 129] width 267 height 163
click at [264, 64] on icon "button" at bounding box center [265, 65] width 7 height 7
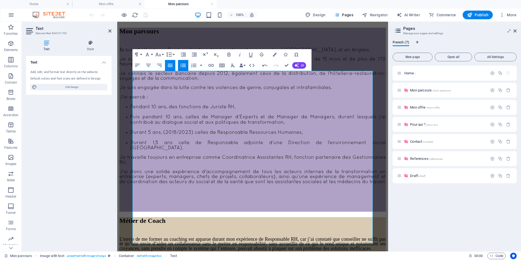
click at [185, 66] on icon "button" at bounding box center [183, 66] width 5 height 4
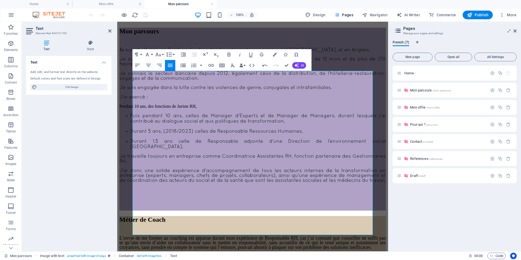
click at [185, 66] on icon "button" at bounding box center [183, 66] width 5 height 4
click at [266, 64] on icon "button" at bounding box center [265, 65] width 7 height 7
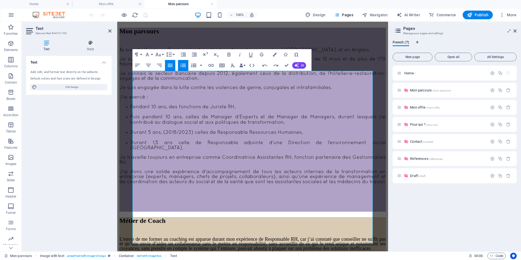
click at [197, 65] on button "Ordered List" at bounding box center [194, 65] width 10 height 11
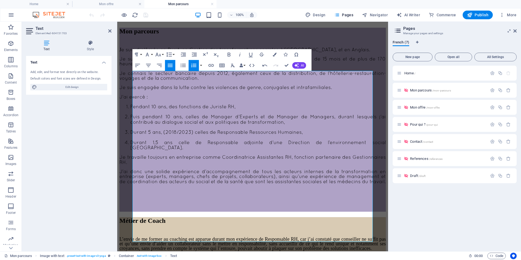
click at [197, 65] on button "Ordered List" at bounding box center [194, 65] width 10 height 11
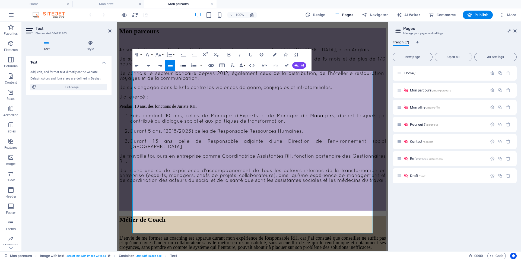
click at [181, 67] on icon "button" at bounding box center [183, 66] width 5 height 4
click at [263, 66] on icon "button" at bounding box center [264, 66] width 5 height 2
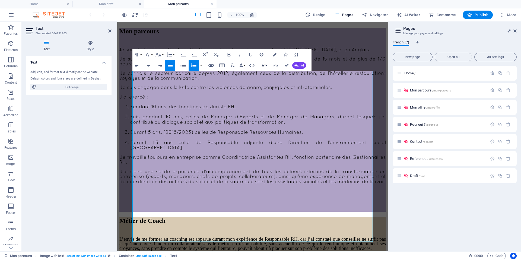
click at [263, 66] on icon "button" at bounding box center [264, 66] width 5 height 2
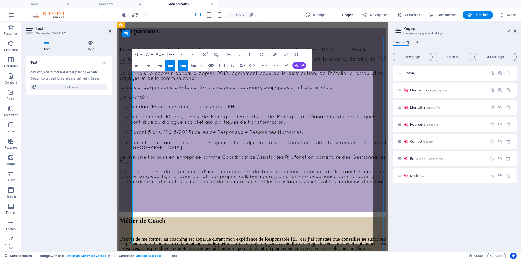
click at [136, 151] on li "Durant 1,5 ans celle de Responsable adjointe d’une Direction de l’environnement…" at bounding box center [258, 145] width 256 height 11
click at [137, 151] on li "Durant 1,5 ans celle de Responsable adjointe d’une Direction de l’environnement…" at bounding box center [258, 145] width 256 height 11
click at [172, 53] on icon "button" at bounding box center [169, 54] width 7 height 7
click at [176, 72] on link "Single" at bounding box center [177, 73] width 24 height 8
click at [170, 50] on button "Line Height" at bounding box center [170, 54] width 10 height 11
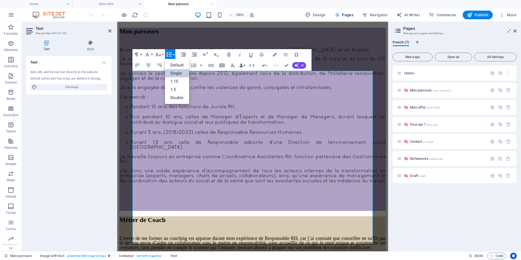
scroll to position [0, 0]
click at [176, 63] on link "Default" at bounding box center [177, 65] width 24 height 8
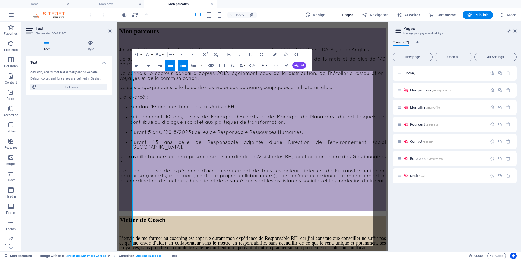
click at [262, 64] on icon "button" at bounding box center [265, 65] width 7 height 7
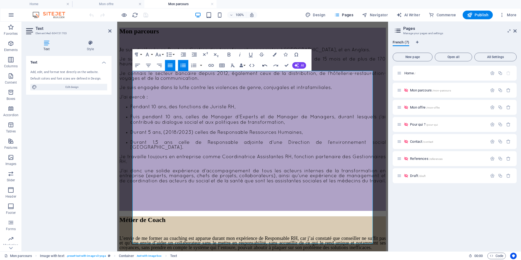
click at [262, 64] on icon "button" at bounding box center [265, 65] width 7 height 7
click at [275, 66] on icon "button" at bounding box center [276, 65] width 7 height 7
click at [137, 165] on span "Je travaille toujours en entreprise comme Coordinatrice Assistantes RH, fonctio…" at bounding box center [252, 160] width 267 height 10
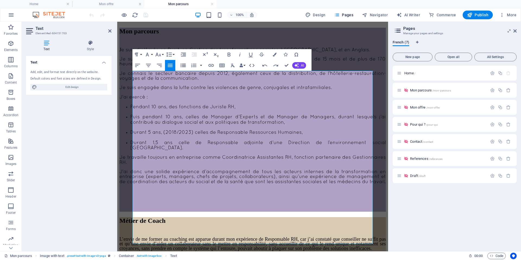
click at [183, 64] on icon "button" at bounding box center [183, 66] width 5 height 4
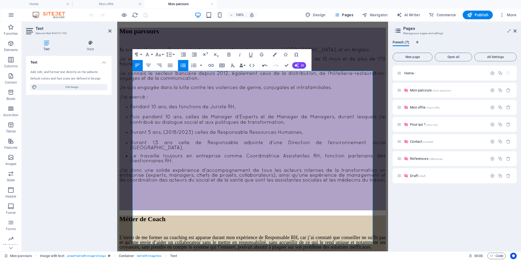
click at [265, 65] on icon "button" at bounding box center [265, 65] width 7 height 7
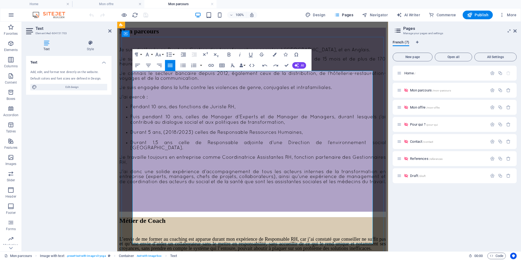
click at [151, 151] on p "Durant 1,5 ans celle de Responsable adjointe d’une Direction de l’environnement…" at bounding box center [258, 145] width 256 height 11
click at [184, 65] on icon "button" at bounding box center [183, 66] width 5 height 4
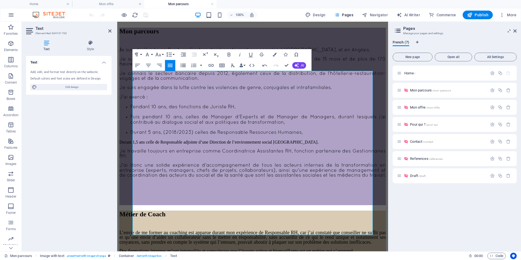
click at [184, 65] on icon "button" at bounding box center [183, 66] width 5 height 4
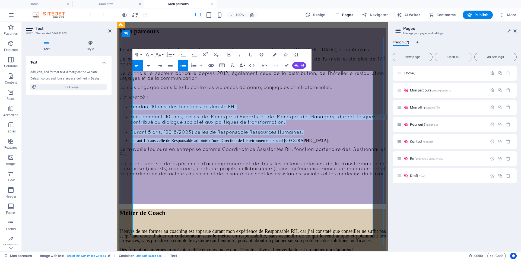
drag, startPoint x: 317, startPoint y: 176, endPoint x: 137, endPoint y: 120, distance: 189.1
click at [137, 120] on div "J e suis diplômée en Droit, en Gestion des transformations sociales à Sciences …" at bounding box center [252, 126] width 267 height 156
click at [182, 66] on icon "button" at bounding box center [183, 65] width 7 height 7
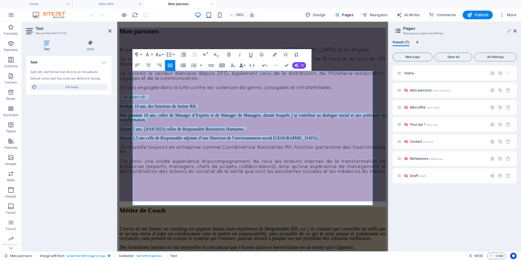
click at [182, 66] on icon "button" at bounding box center [183, 65] width 7 height 7
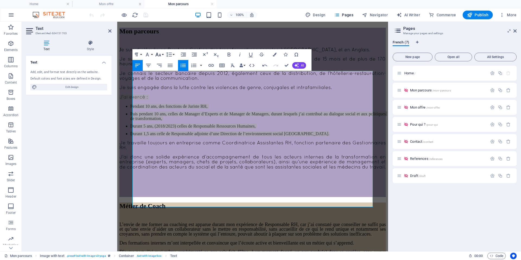
click at [161, 56] on icon "button" at bounding box center [158, 54] width 7 height 7
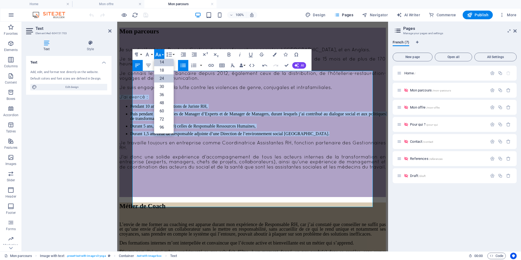
click at [162, 79] on link "24" at bounding box center [164, 78] width 20 height 8
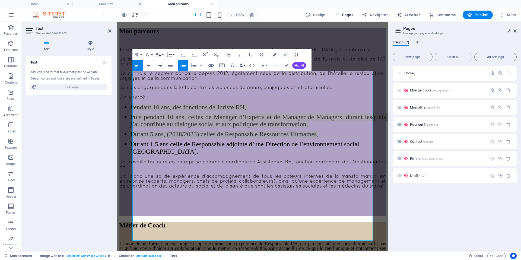
click at [160, 53] on icon "button" at bounding box center [158, 54] width 7 height 7
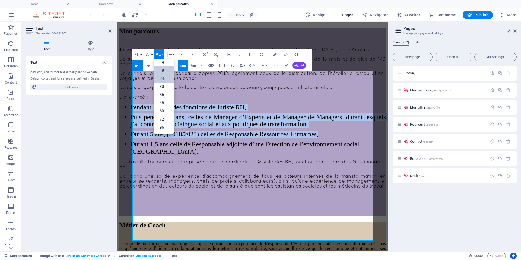
click at [163, 71] on link "18" at bounding box center [164, 70] width 20 height 8
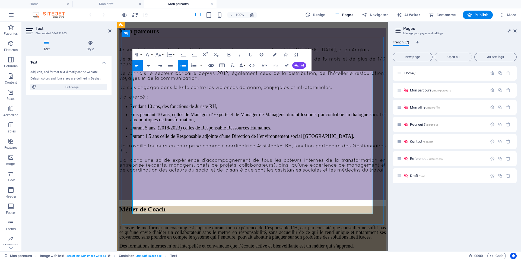
click at [205, 173] on span "J’ai donc une solide expérience d’accompagnement de tous les acteurs internes d…" at bounding box center [252, 165] width 267 height 15
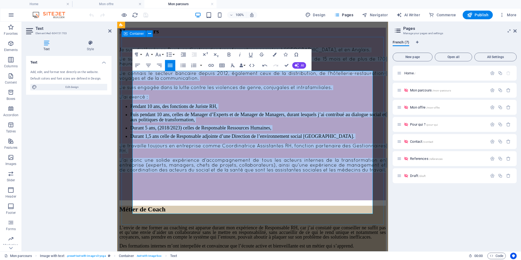
drag, startPoint x: 252, startPoint y: 187, endPoint x: 126, endPoint y: 56, distance: 181.4
click at [126, 56] on div "Mon parcours J e suis diplômée en Droit, en Gestion des transformations sociale…" at bounding box center [252, 114] width 267 height 173
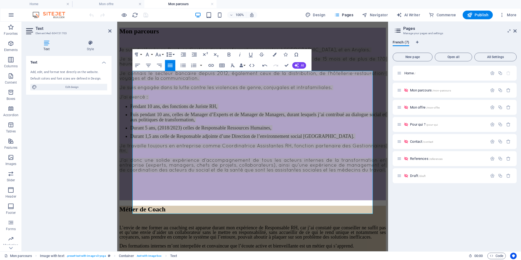
click at [173, 55] on button "Line Height" at bounding box center [170, 54] width 10 height 11
click at [160, 51] on button "Font Size" at bounding box center [159, 54] width 10 height 11
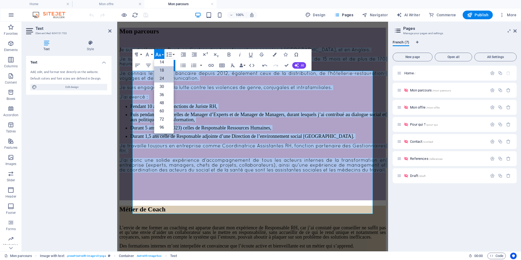
click at [162, 77] on link "24" at bounding box center [164, 78] width 20 height 8
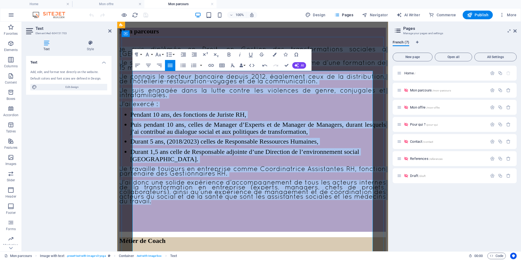
click at [251, 163] on li "Durant 1,5 ans celle de Responsable adjointe d’une Direction de l’environnement…" at bounding box center [258, 155] width 256 height 15
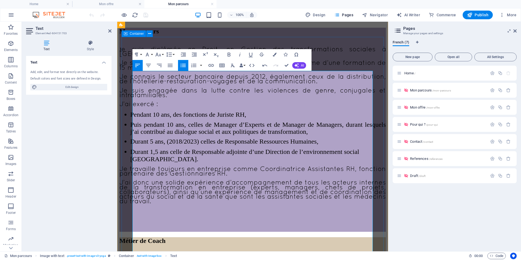
click at [376, 54] on div "Mon parcours J e suis diplômée en Droit, en Gestion des transformations sociale…" at bounding box center [252, 130] width 267 height 204
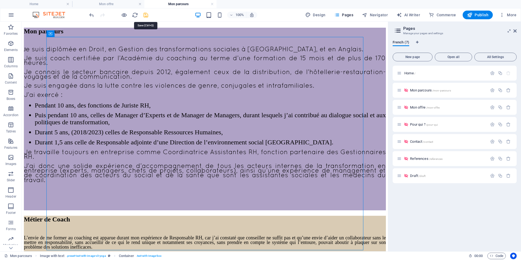
click at [145, 15] on icon "save" at bounding box center [146, 15] width 6 height 6
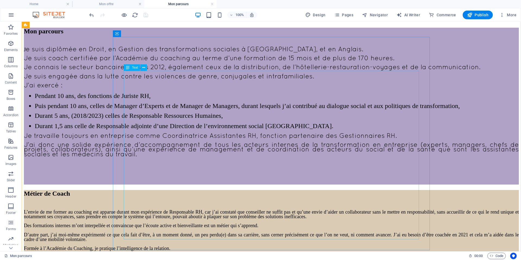
click at [240, 142] on div "J e suis diplômée en Droit, en Gestion des transformations sociales à Sciences …" at bounding box center [271, 116] width 495 height 137
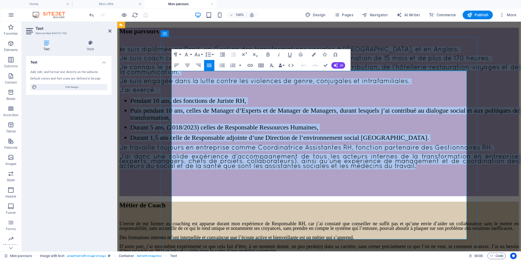
drag, startPoint x: 360, startPoint y: 212, endPoint x: 173, endPoint y: 71, distance: 233.9
click at [173, 71] on div "Mon parcours J e suis diplômée en Droit, en Gestion des transformations sociale…" at bounding box center [319, 112] width 400 height 169
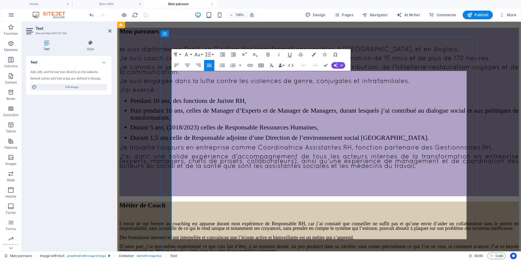
drag, startPoint x: 325, startPoint y: 217, endPoint x: 328, endPoint y: 217, distance: 3.5
click at [324, 183] on p at bounding box center [319, 178] width 400 height 10
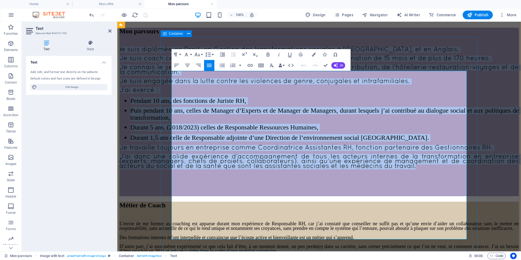
drag, startPoint x: 360, startPoint y: 210, endPoint x: 171, endPoint y: 73, distance: 233.6
click at [171, 73] on div "Mon parcours J e suis diplômée en Droit, en Gestion des transformations sociale…" at bounding box center [319, 112] width 400 height 169
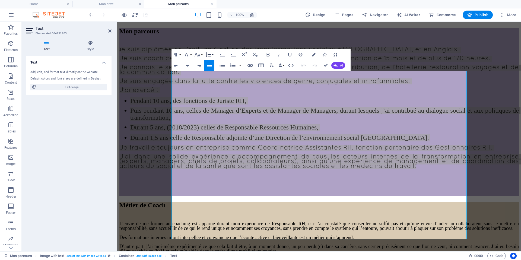
click at [212, 53] on button "Line Height" at bounding box center [209, 54] width 10 height 11
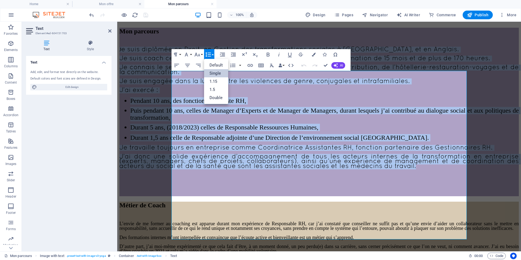
click at [214, 74] on link "Single" at bounding box center [216, 73] width 24 height 8
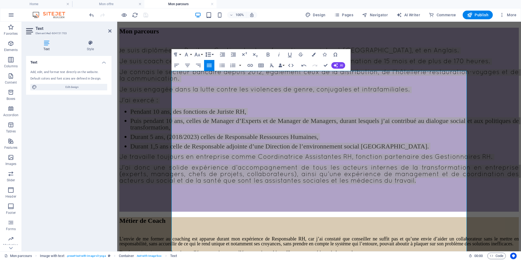
click at [212, 54] on button "Line Height" at bounding box center [209, 54] width 10 height 11
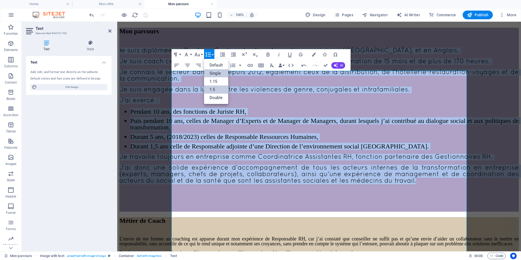
click at [213, 88] on link "1.5" at bounding box center [216, 90] width 24 height 8
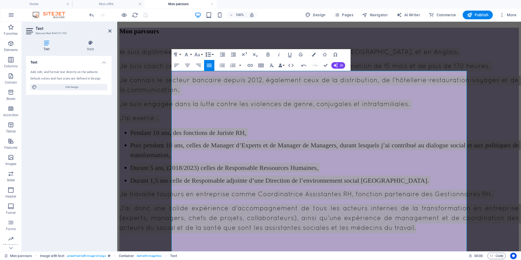
click at [212, 54] on button "Line Height" at bounding box center [209, 54] width 10 height 11
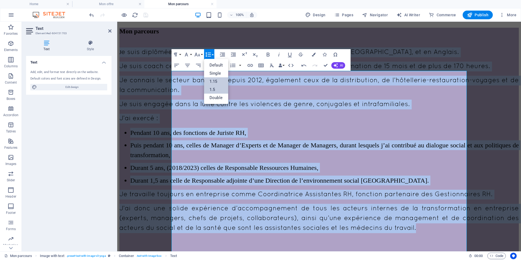
click at [216, 80] on link "1.15" at bounding box center [216, 81] width 24 height 8
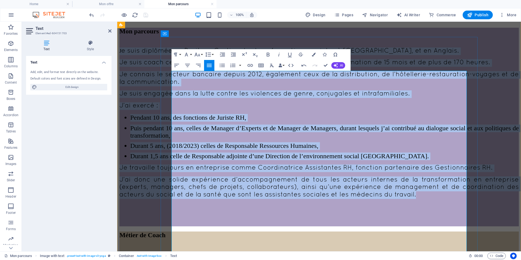
click at [301, 160] on li "Durant 1,5 ans celle de Responsable adjointe d’une Direction de l’environnement…" at bounding box center [324, 157] width 389 height 8
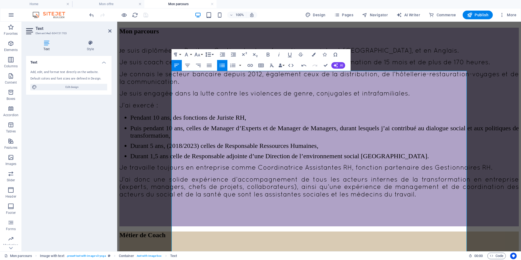
click at [211, 56] on button "Line Height" at bounding box center [209, 54] width 10 height 11
click at [218, 97] on link "Double" at bounding box center [216, 98] width 24 height 8
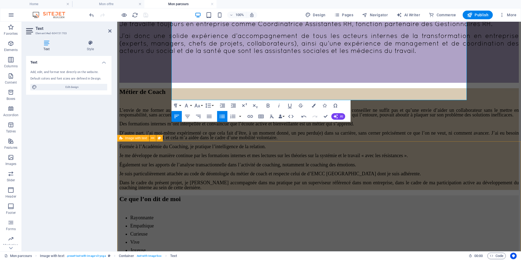
scroll to position [150, 0]
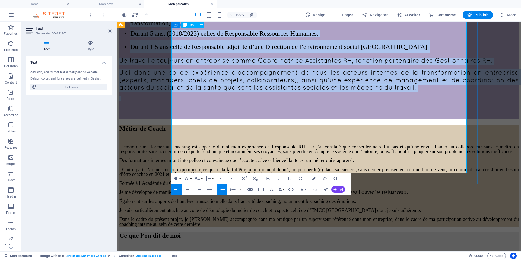
drag, startPoint x: 369, startPoint y: 149, endPoint x: 178, endPoint y: 43, distance: 218.7
click at [178, 43] on div "J e suis diplômée en Droit, en Gestion des transformations sociales à Sciences …" at bounding box center [319, 27] width 400 height 184
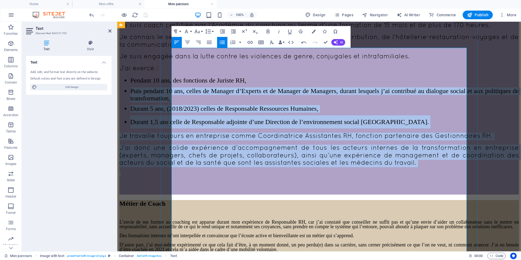
scroll to position [75, 0]
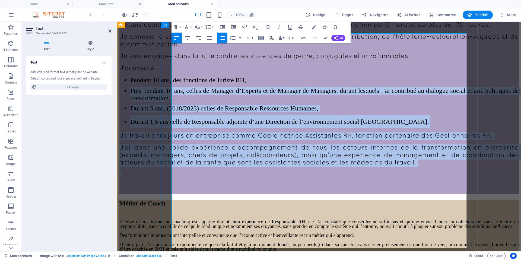
click at [343, 166] on span "J’ai donc une solide expérience d’accompagnement de tous les acteurs internes d…" at bounding box center [319, 155] width 400 height 21
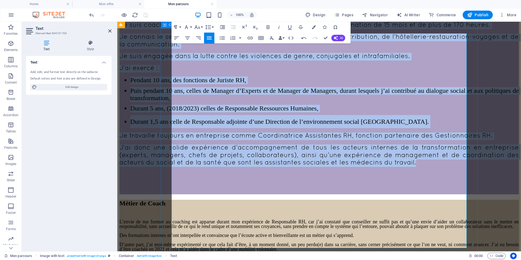
drag, startPoint x: 373, startPoint y: 220, endPoint x: 167, endPoint y: 36, distance: 276.0
click at [167, 36] on div "Mon parcours J e suis diplômée en Droit, en Gestion des transformations sociale…" at bounding box center [319, 92] width 400 height 204
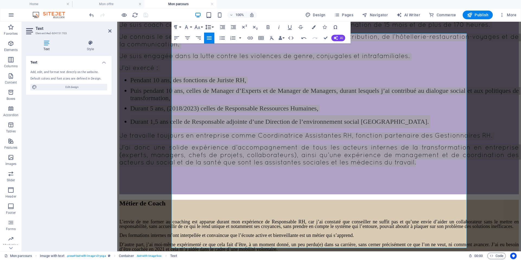
click at [207, 27] on icon "button" at bounding box center [208, 27] width 7 height 7
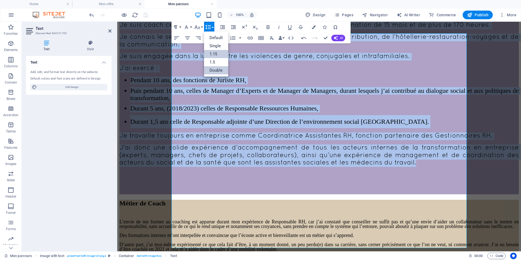
click at [219, 73] on link "Double" at bounding box center [216, 70] width 24 height 8
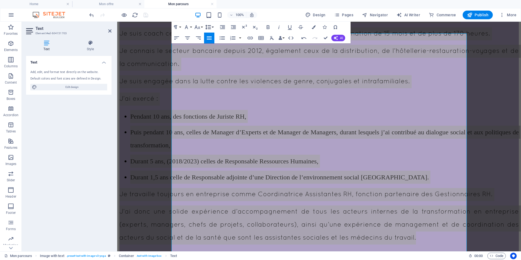
click at [211, 27] on icon "button" at bounding box center [208, 27] width 6 height 5
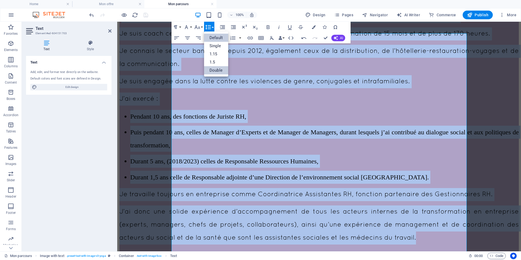
click at [217, 35] on link "Default" at bounding box center [216, 38] width 24 height 8
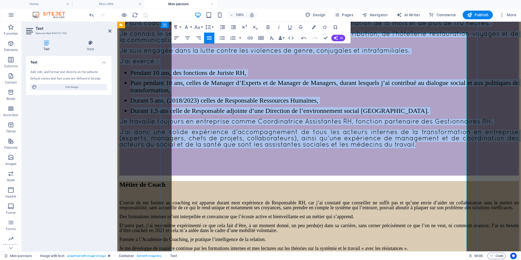
click at [251, 94] on li "Puis pendant 10 ans, celles de Manager d’Experts et de Manager de Managers, dur…" at bounding box center [324, 86] width 389 height 15
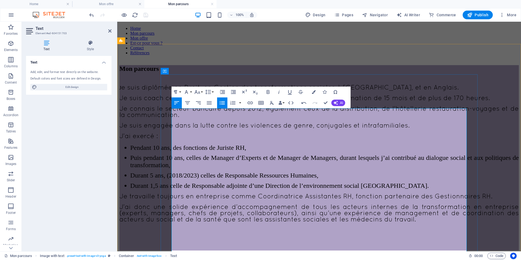
click at [303, 91] on p "J e suis diplômée en Droit, en Gestion des transformations sociales à Sciences …" at bounding box center [319, 88] width 400 height 6
click at [262, 66] on div "Mon parcours J e suis diplômée en Droit, en Gestion des transformations sociale…" at bounding box center [319, 157] width 400 height 185
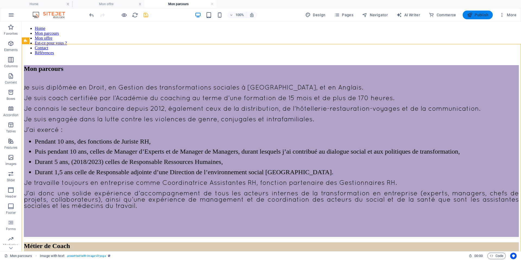
click at [478, 15] on span "Publish" at bounding box center [477, 14] width 21 height 5
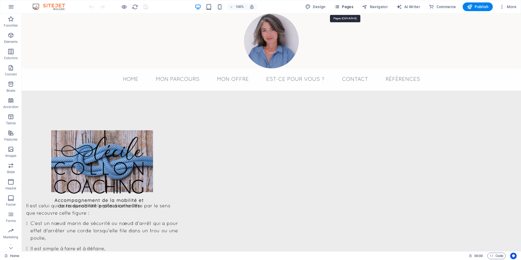
click at [351, 4] on span "Pages" at bounding box center [343, 6] width 19 height 5
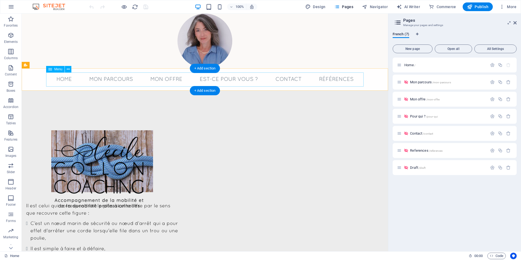
click at [106, 78] on nav "Home Mon parcours Mon offre Est-ce pour vous ? Contact Références" at bounding box center [205, 79] width 318 height 14
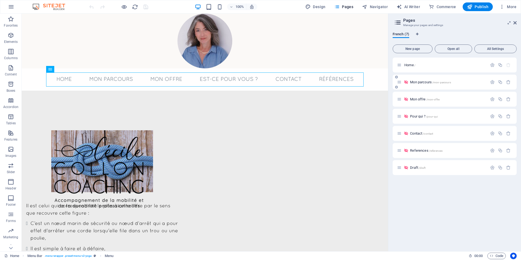
click at [414, 81] on span "Mon parcours /mon-parcours" at bounding box center [430, 82] width 41 height 4
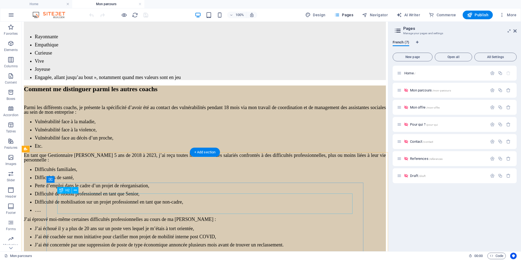
scroll to position [337, 0]
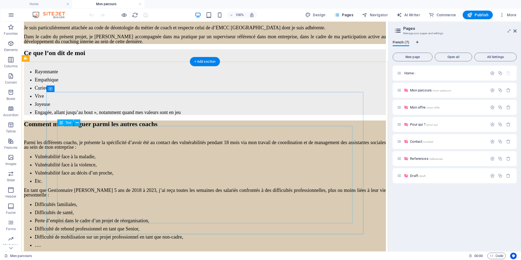
click at [235, 44] on div "L’envie de me former au coaching est apparue durant mon expérience de Responsab…" at bounding box center [205, 0] width 362 height 87
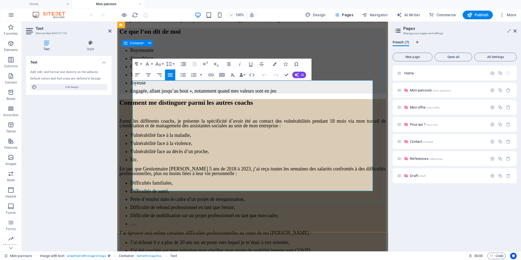
scroll to position [412, 0]
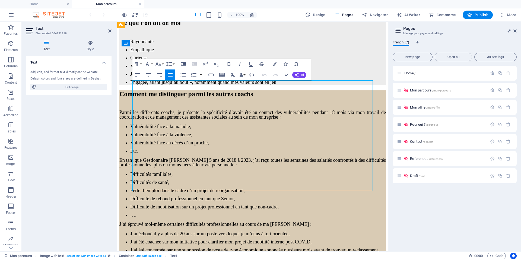
drag, startPoint x: 247, startPoint y: 188, endPoint x: 137, endPoint y: 91, distance: 146.5
drag, startPoint x: 238, startPoint y: 187, endPoint x: 134, endPoint y: 83, distance: 147.2
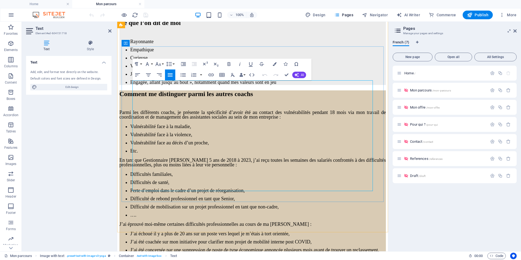
click at [244, 14] on p "Dans le cadre du présent projet, je serai accompagnée dans ma pratique par un s…" at bounding box center [252, 9] width 267 height 10
drag, startPoint x: 245, startPoint y: 188, endPoint x: 133, endPoint y: 83, distance: 153.6
click at [159, 64] on icon "button" at bounding box center [158, 64] width 7 height 7
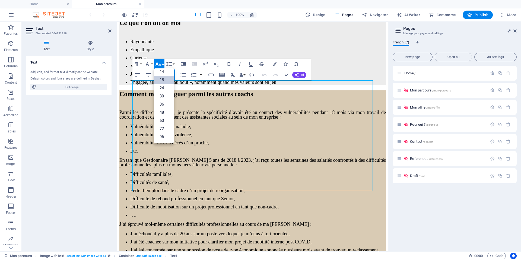
scroll to position [44, 0]
click at [163, 87] on link "24" at bounding box center [164, 88] width 20 height 8
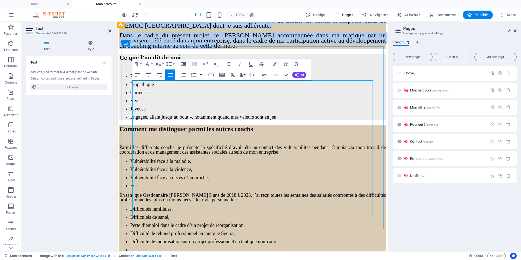
click at [235, 14] on span "Également sur les apports de l’analyse transactionnelle dans l’activité de coac…" at bounding box center [252, 8] width 267 height 12
drag, startPoint x: 185, startPoint y: 215, endPoint x: 133, endPoint y: 83, distance: 141.4
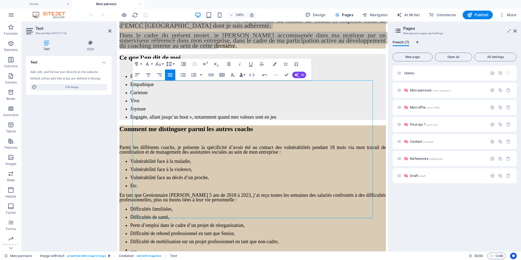
click at [168, 62] on icon "button" at bounding box center [169, 64] width 7 height 7
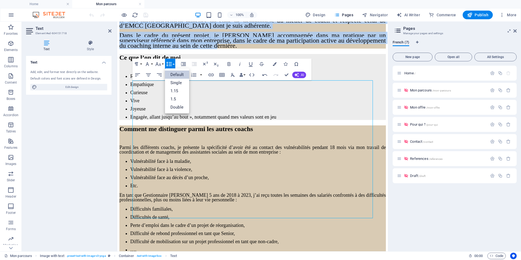
click at [176, 72] on link "Default" at bounding box center [177, 75] width 24 height 8
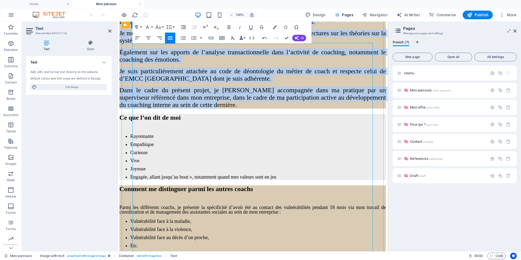
scroll to position [337, 0]
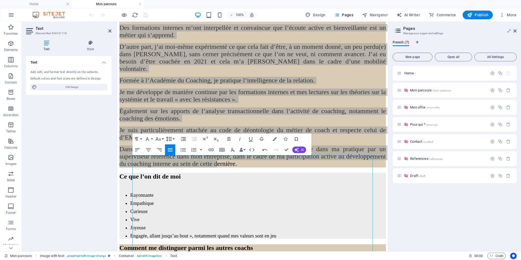
click at [173, 138] on button "Line Height" at bounding box center [170, 139] width 10 height 11
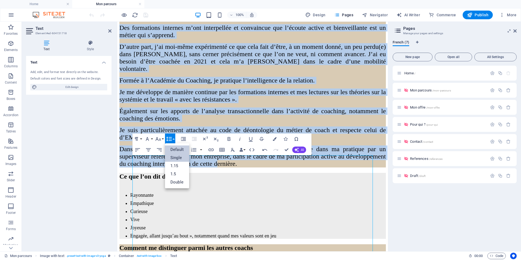
click at [176, 159] on link "Single" at bounding box center [177, 158] width 24 height 8
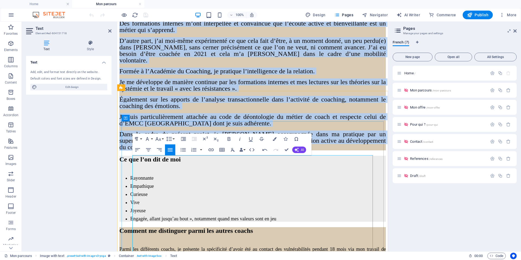
click at [301, 150] on div "L’envie de me former au coaching est apparue durant mon expérience de Responsab…" at bounding box center [252, 66] width 267 height 167
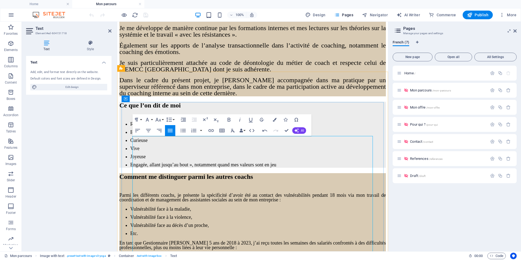
scroll to position [450, 0]
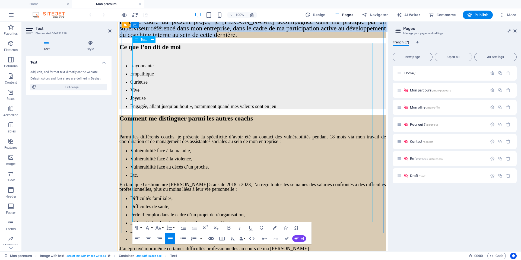
drag, startPoint x: 191, startPoint y: 217, endPoint x: 133, endPoint y: 44, distance: 182.7
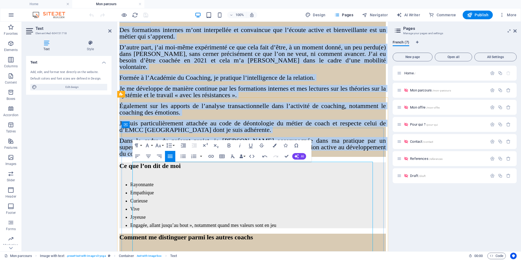
scroll to position [337, 0]
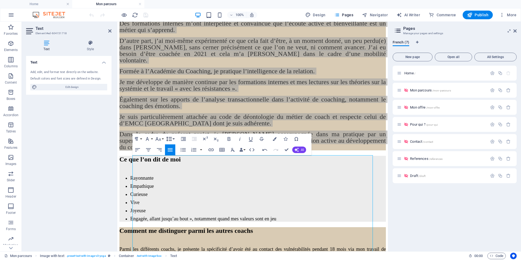
click at [172, 137] on icon "button" at bounding box center [169, 139] width 6 height 5
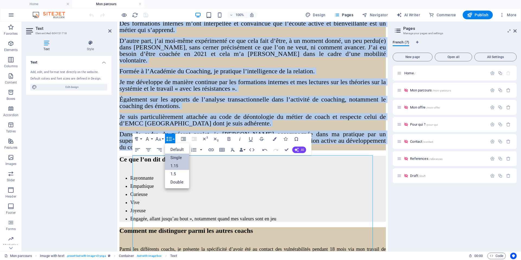
click at [173, 166] on link "1.15" at bounding box center [177, 166] width 24 height 8
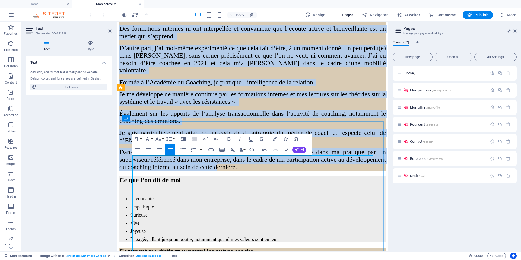
click at [283, 21] on p "L’envie de me former au coaching est apparue durant mon expérience de Responsab…" at bounding box center [252, 1] width 267 height 37
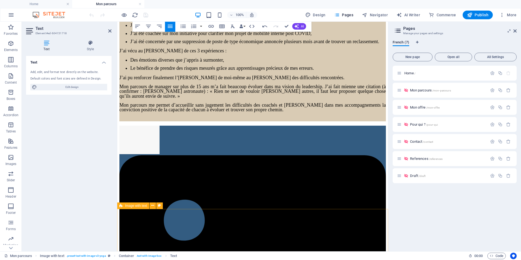
scroll to position [674, 0]
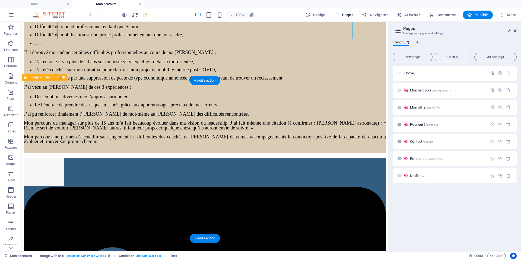
scroll to position [0, 0]
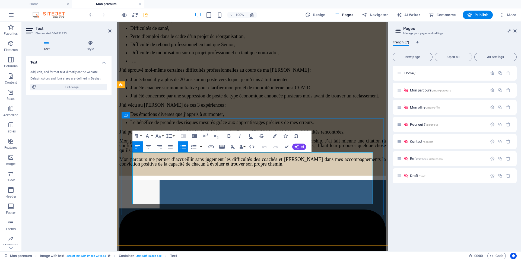
drag, startPoint x: 287, startPoint y: 191, endPoint x: 136, endPoint y: 154, distance: 155.6
click at [160, 137] on icon "button" at bounding box center [159, 136] width 6 height 4
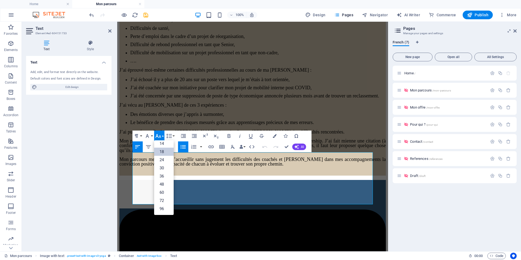
scroll to position [44, 0]
click at [162, 162] on link "24" at bounding box center [164, 160] width 20 height 8
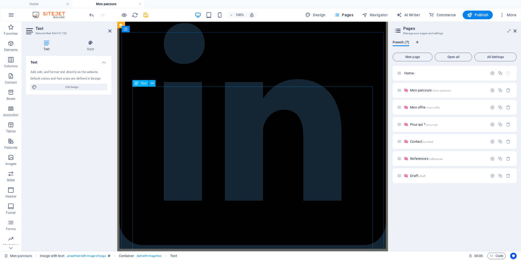
scroll to position [911, 0]
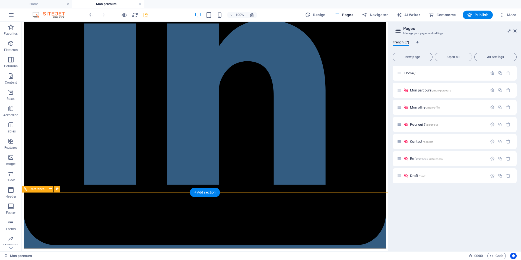
scroll to position [860, 0]
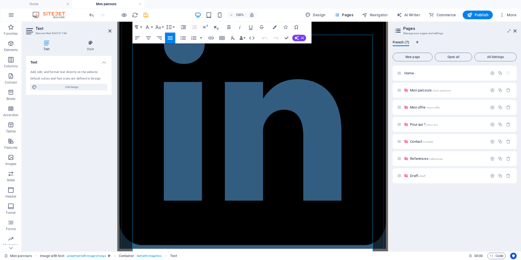
scroll to position [997, 0]
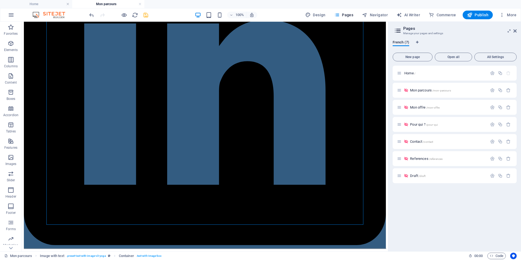
click at [144, 12] on icon "save" at bounding box center [146, 15] width 6 height 6
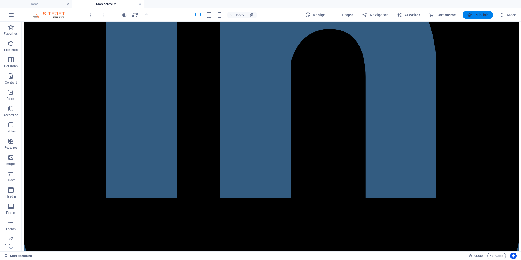
click at [484, 12] on span "Publish" at bounding box center [477, 14] width 21 height 5
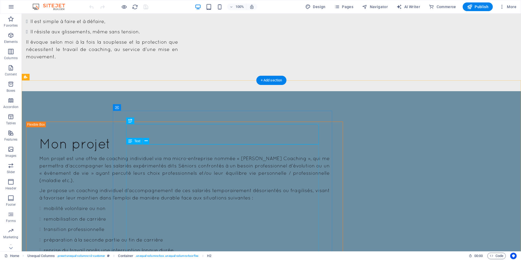
scroll to position [83, 0]
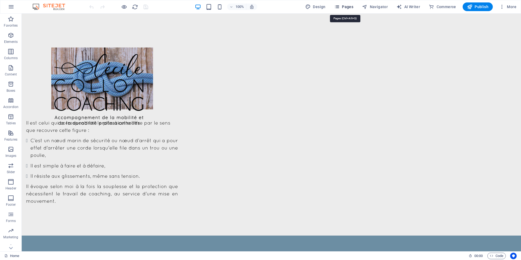
click at [351, 4] on span "Pages" at bounding box center [343, 6] width 19 height 5
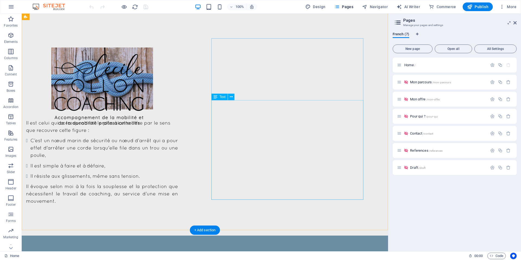
click at [178, 118] on div "Il est celui qui correspondrait le plus à cette offre par le sens que recouvre …" at bounding box center [102, 157] width 152 height 96
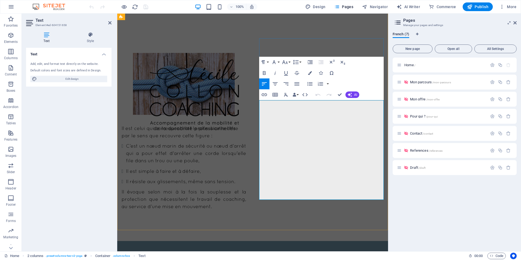
click at [238, 126] on span "Il est celui qui correspondrait le plus à cette offre par le sens que recouvre …" at bounding box center [180, 132] width 117 height 12
click at [280, 62] on button "Font Family" at bounding box center [275, 62] width 10 height 11
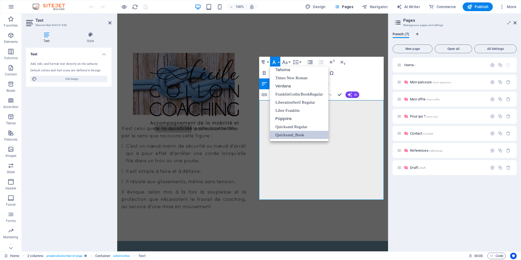
scroll to position [27, 0]
click at [246, 125] on p "Il est celui qui correspondrait le plus à cette offre par le sens que recouvre …" at bounding box center [184, 132] width 125 height 15
click at [247, 163] on div "Il est celui qui correspondrait le plus à cette offre par le sens que recouvre …" at bounding box center [252, 127] width 271 height 228
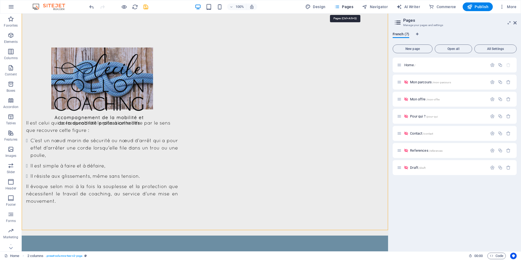
click at [346, 5] on span "Pages" at bounding box center [343, 6] width 19 height 5
click at [353, 6] on span "Pages" at bounding box center [343, 6] width 19 height 5
click at [418, 83] on span "Mon parcours /mon-parcours" at bounding box center [430, 82] width 41 height 4
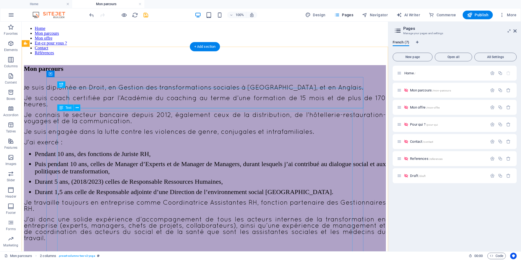
scroll to position [0, 0]
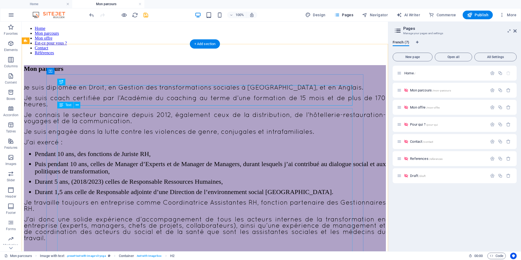
click at [166, 135] on div "J e suis diplômée en Droit, en Gestion des transformations sociales à Sciences …" at bounding box center [205, 177] width 362 height 184
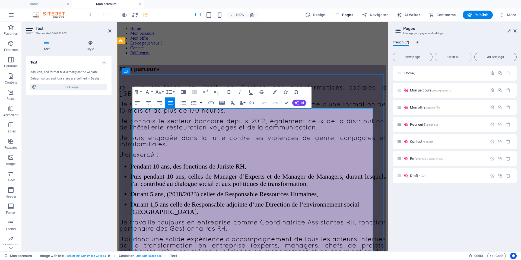
click at [191, 129] on div "J e suis diplômée en Droit, en Gestion des transformations sociales à Sciences …" at bounding box center [252, 190] width 267 height 210
click at [195, 114] on span "Je suis coach certifiée par l’Académie du coaching au terme d’une formation de …" at bounding box center [252, 108] width 267 height 12
click at [152, 91] on button "Font Family" at bounding box center [148, 92] width 10 height 11
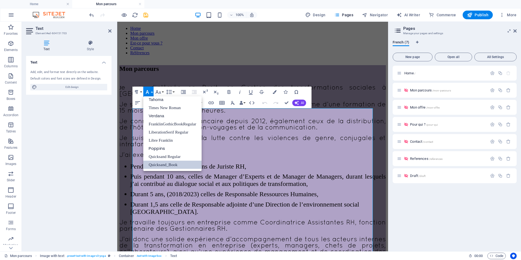
scroll to position [27, 0]
click at [267, 153] on div "J e suis diplômée en Droit, en Gestion des transformations sociales à Sciences …" at bounding box center [252, 190] width 267 height 210
click at [295, 114] on p "Je suis coach certifiée par l’Académie du coaching au terme d’une formation de …" at bounding box center [252, 108] width 267 height 12
click at [356, 78] on div "Mon parcours J e suis diplômée en Droit, en Gestion des transformations sociale…" at bounding box center [252, 180] width 267 height 230
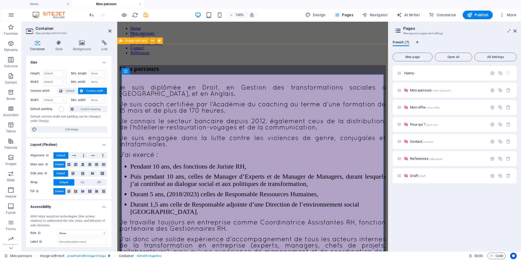
click at [304, 65] on div "Mon parcours J e suis diplômée en Droit, en Gestion des transformations sociale…" at bounding box center [252, 180] width 267 height 230
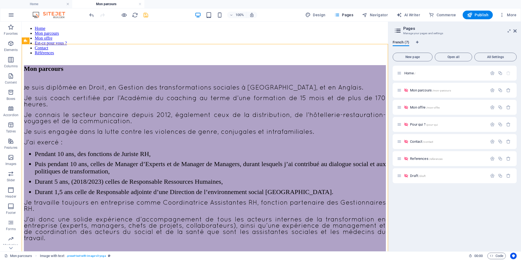
click at [146, 12] on button "save" at bounding box center [146, 15] width 7 height 7
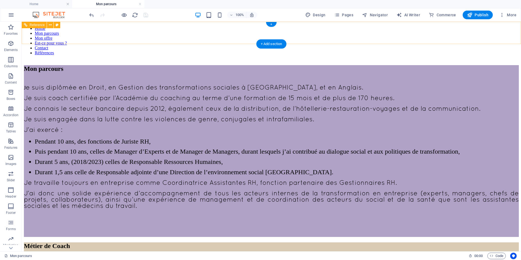
click at [133, 31] on nav "Home Mon parcours Mon offre Est-ce pour vous ? Contact Références" at bounding box center [271, 40] width 495 height 29
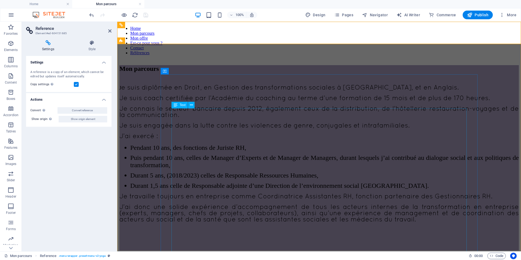
click at [184, 126] on div "J e suis diplômée en Droit, en Gestion des transformations sociales à Sciences …" at bounding box center [319, 168] width 400 height 166
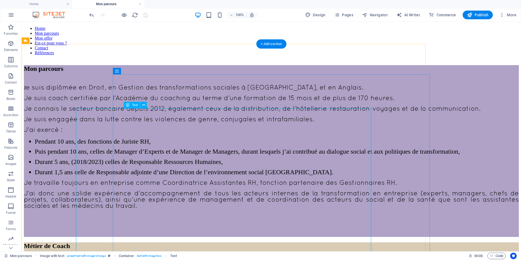
click at [133, 118] on div "J e suis diplômée en Droit, en Gestion des transformations sociales à Sciences …" at bounding box center [271, 161] width 495 height 152
click at [372, 15] on span "Navigator" at bounding box center [375, 14] width 26 height 5
select select "11866095-fr"
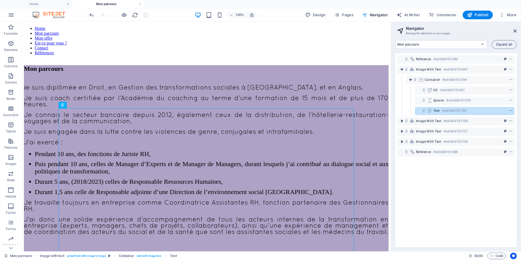
click at [372, 15] on span "Navigator" at bounding box center [375, 14] width 26 height 5
click at [516, 31] on icon at bounding box center [515, 31] width 3 height 4
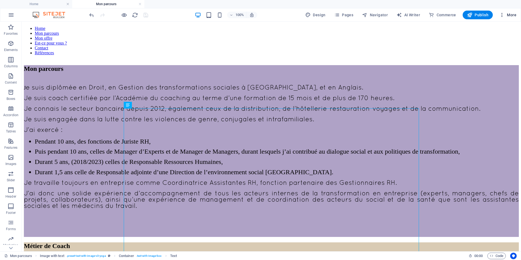
click at [502, 15] on icon "button" at bounding box center [501, 14] width 5 height 5
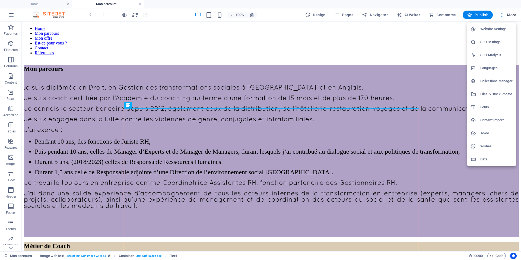
click at [445, 70] on div at bounding box center [260, 130] width 521 height 260
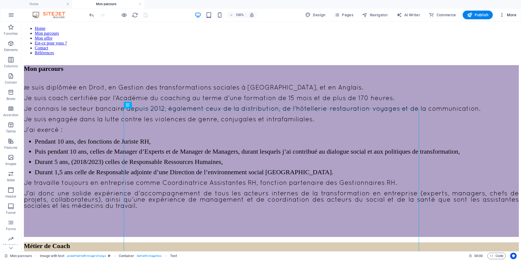
drag, startPoint x: 507, startPoint y: 14, endPoint x: 503, endPoint y: 15, distance: 4.6
click at [503, 15] on span "More" at bounding box center [507, 14] width 17 height 5
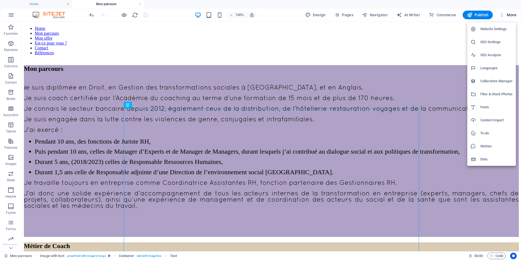
click at [503, 15] on div at bounding box center [260, 130] width 521 height 260
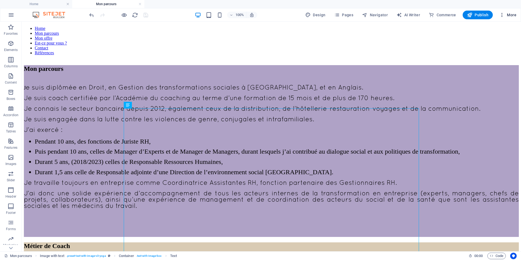
click at [503, 15] on icon "button" at bounding box center [501, 14] width 5 height 5
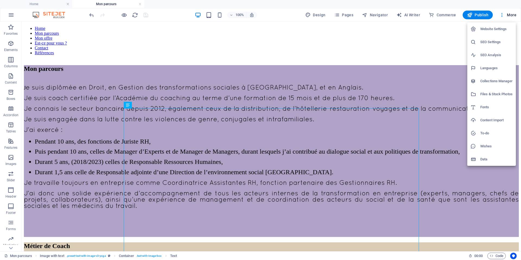
click at [443, 73] on div at bounding box center [260, 130] width 521 height 260
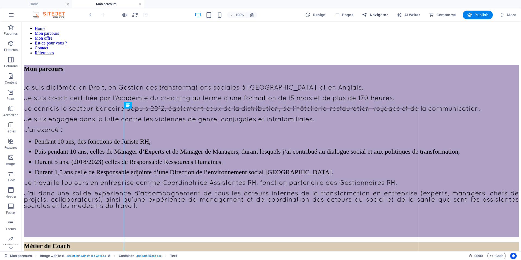
click at [372, 15] on span "Navigator" at bounding box center [375, 14] width 26 height 5
select select "11866095-fr"
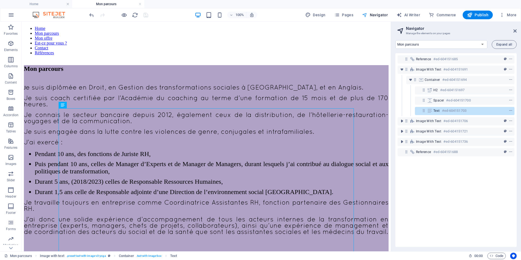
click at [372, 15] on span "Navigator" at bounding box center [375, 14] width 26 height 5
click at [515, 31] on icon at bounding box center [515, 31] width 3 height 4
